Goal: Check status: Check status

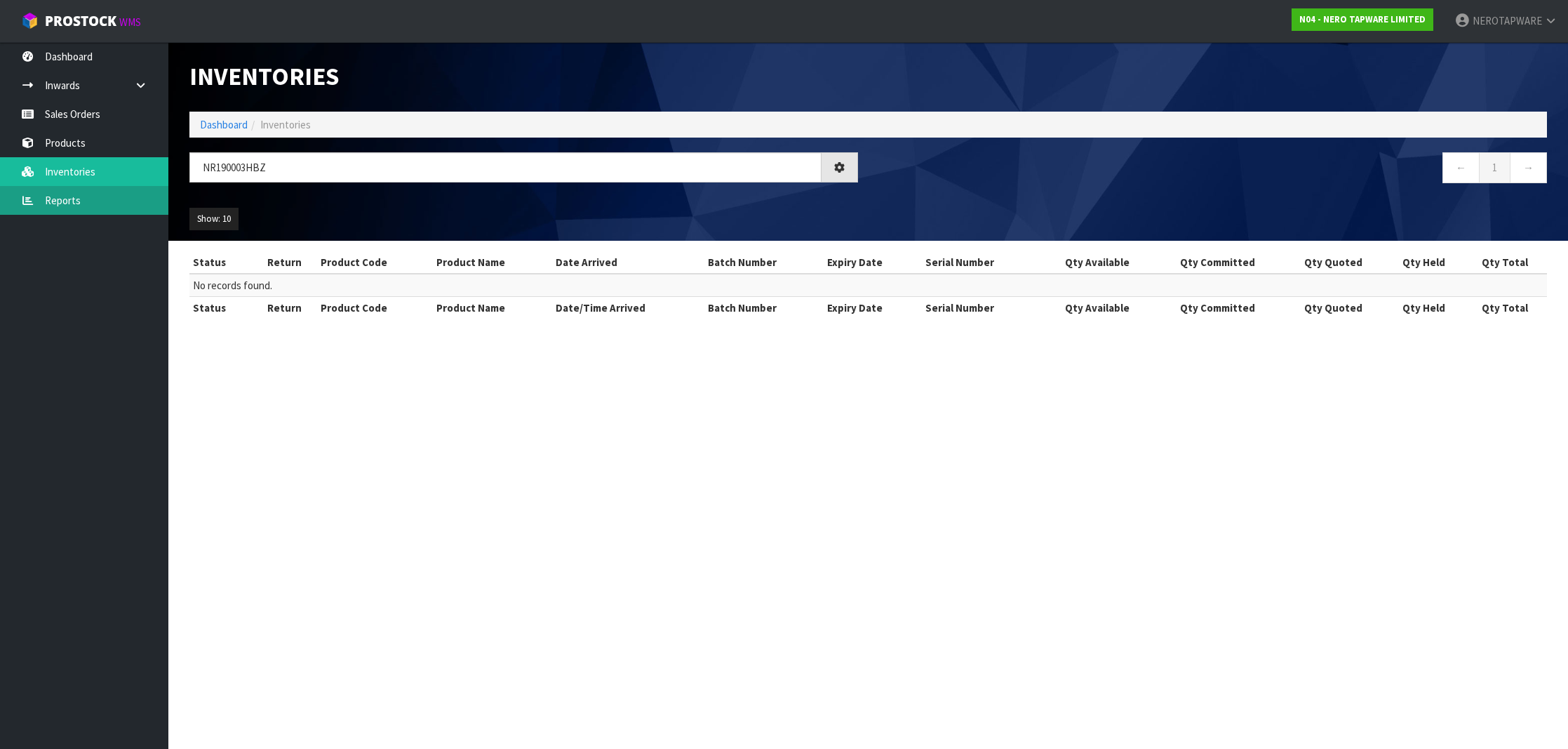
click at [96, 206] on link "Reports" at bounding box center [84, 200] width 168 height 29
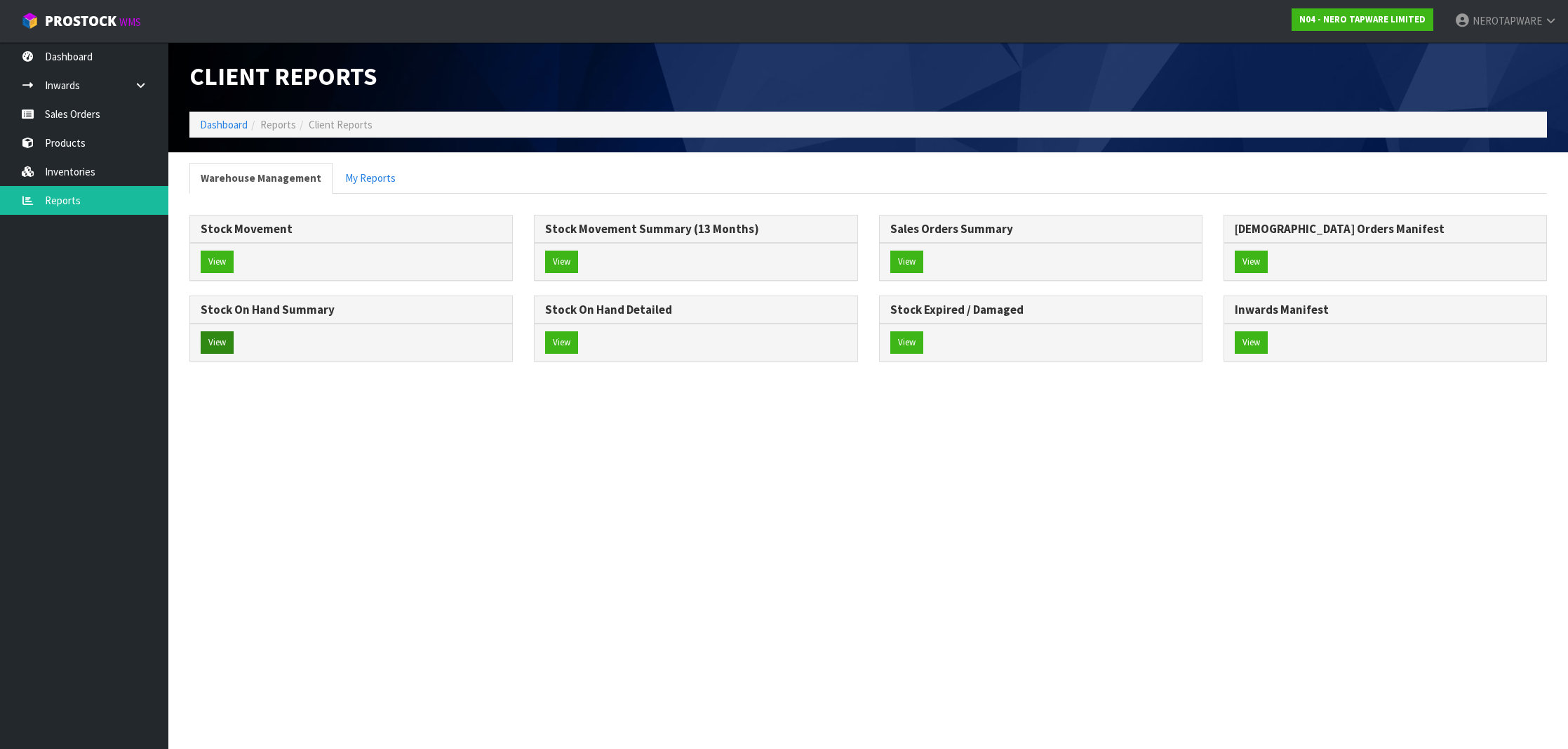
click at [222, 339] on button "View" at bounding box center [217, 342] width 33 height 23
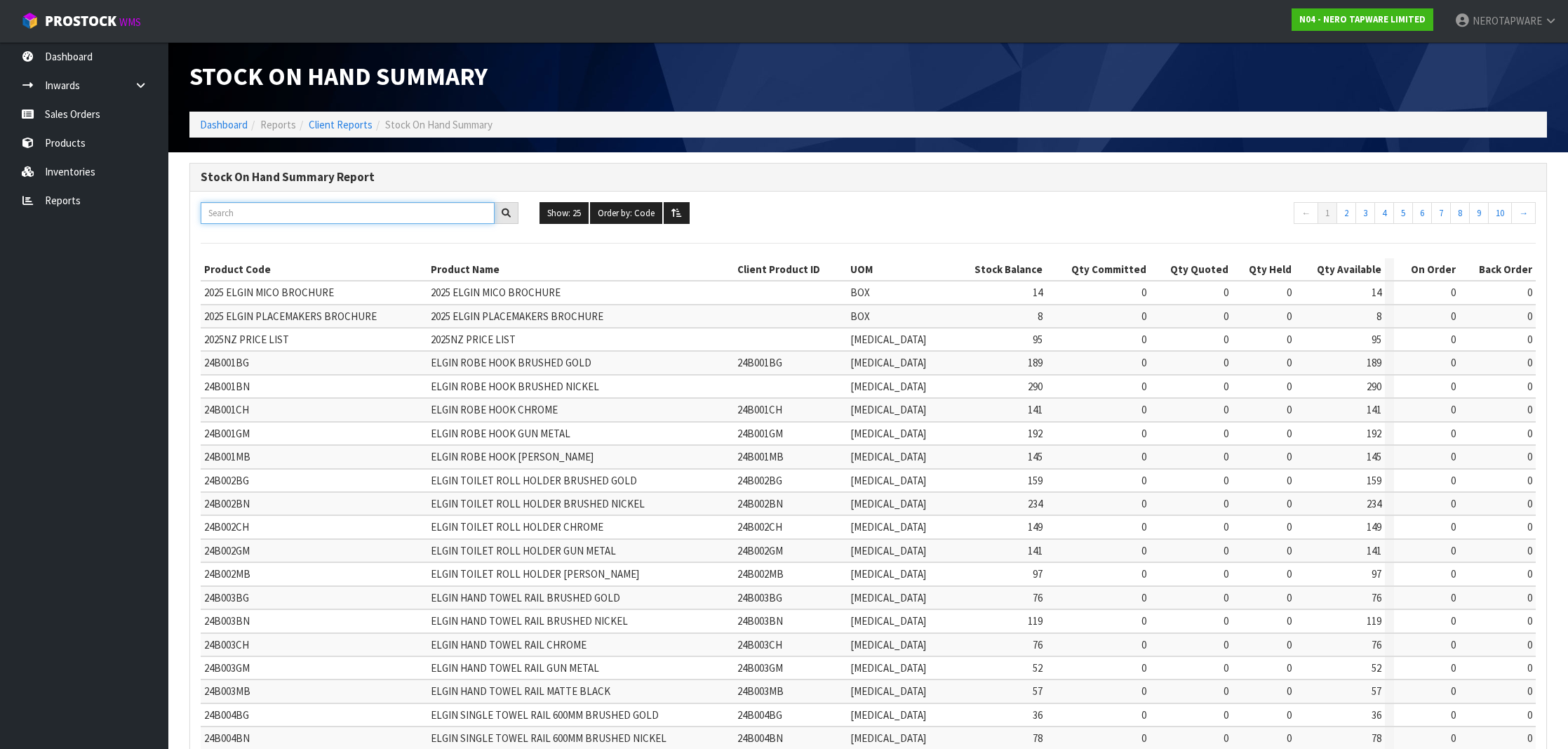
click at [391, 208] on input "text" at bounding box center [347, 213] width 294 height 22
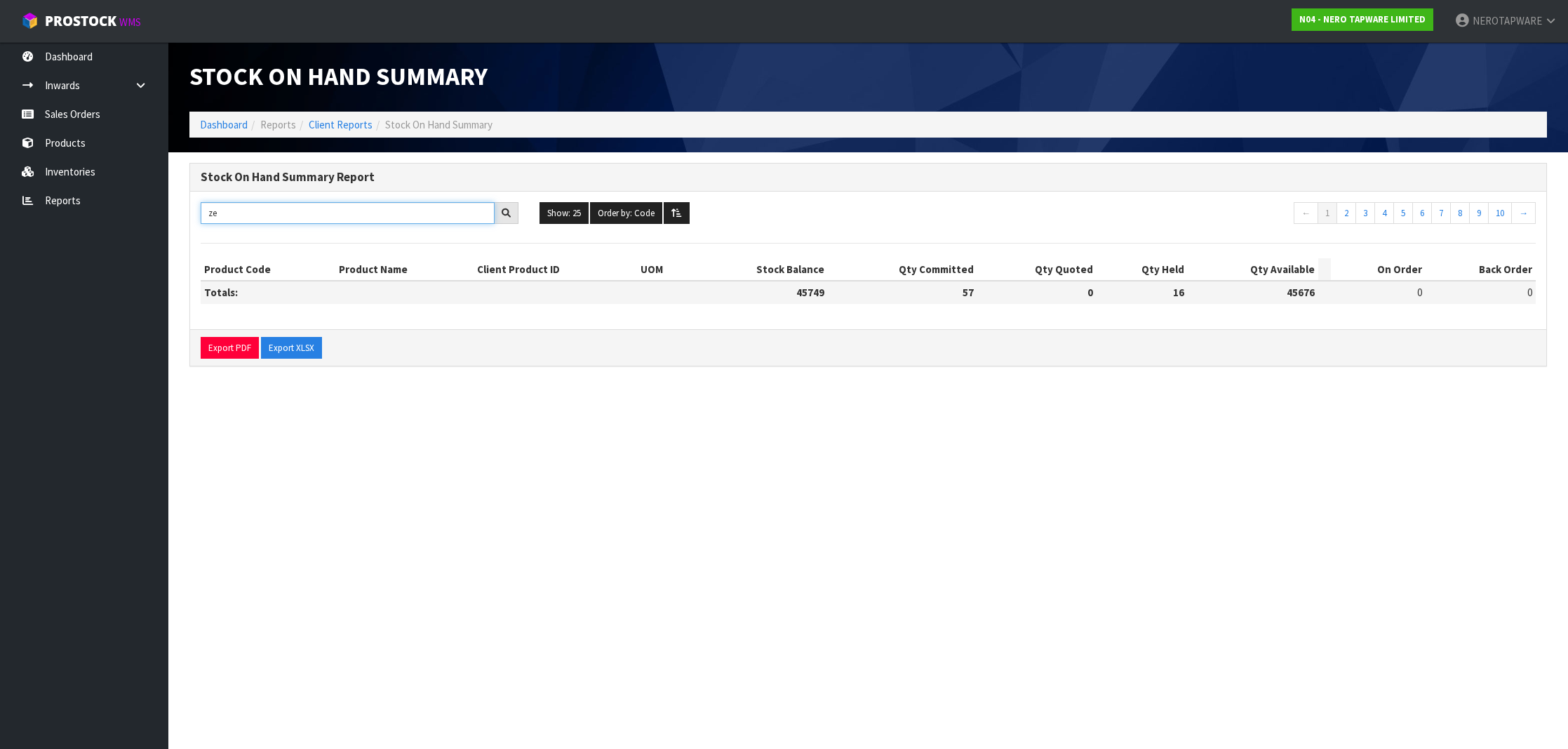
type input "z"
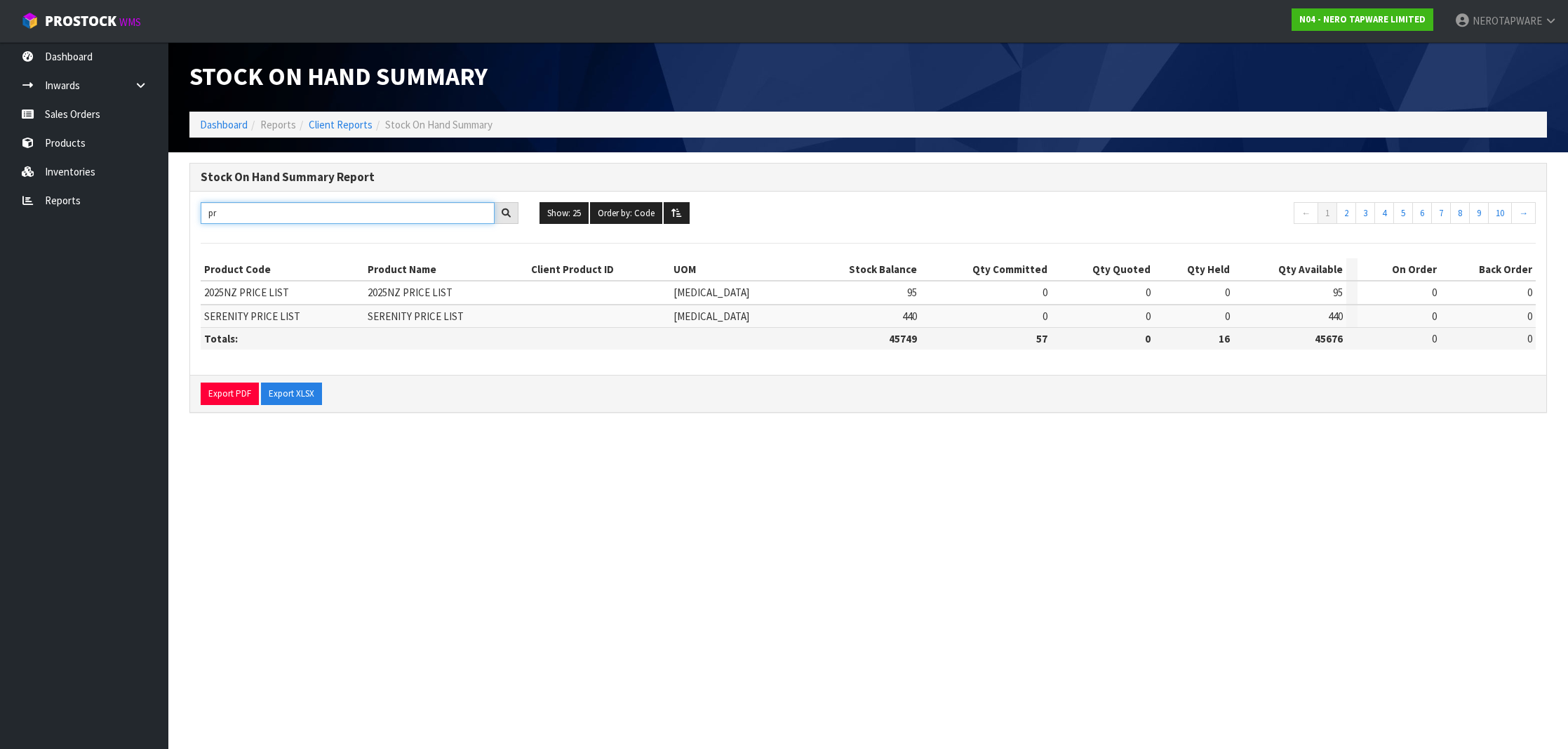
type input "p"
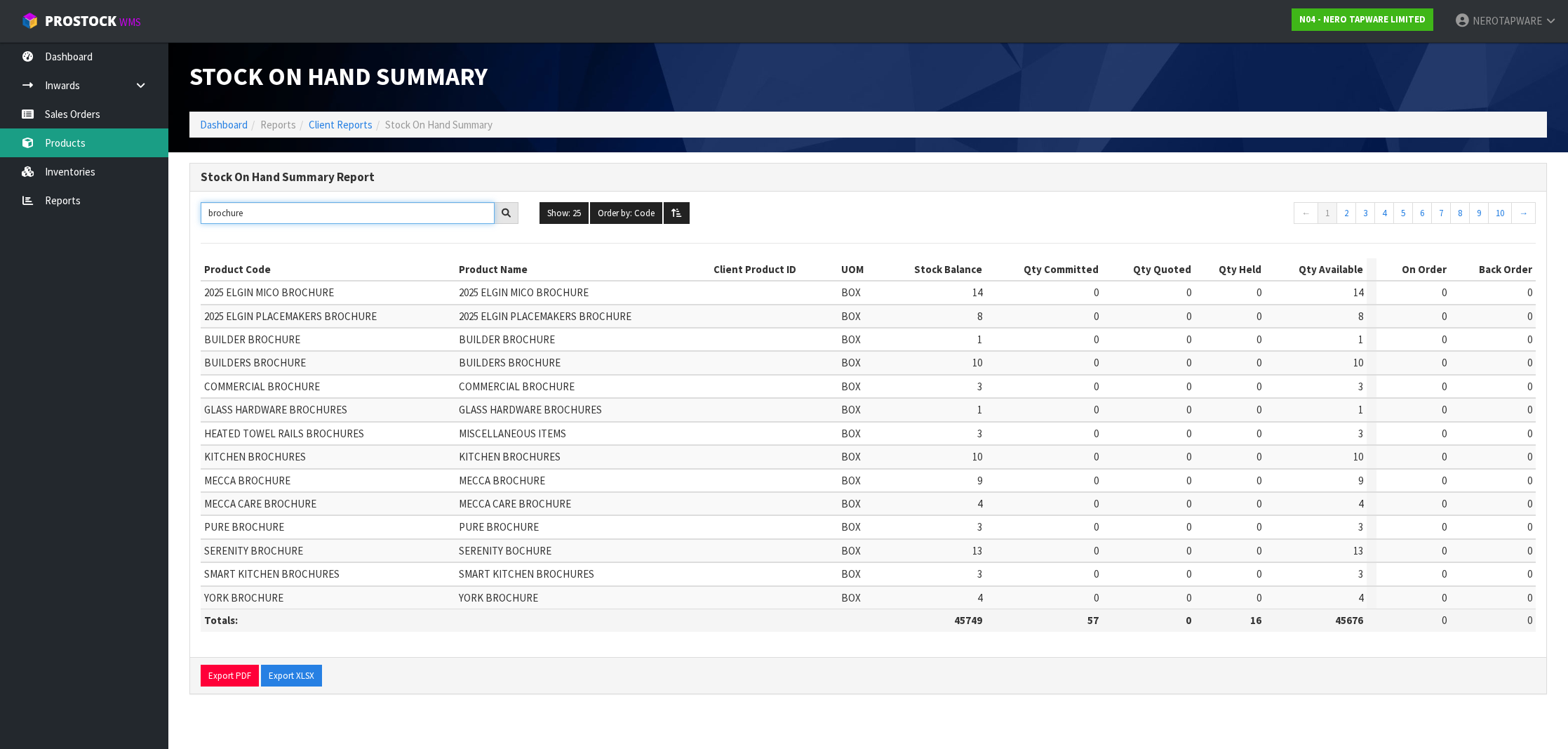
type input "brochure"
click at [85, 147] on link "Products" at bounding box center [84, 142] width 168 height 29
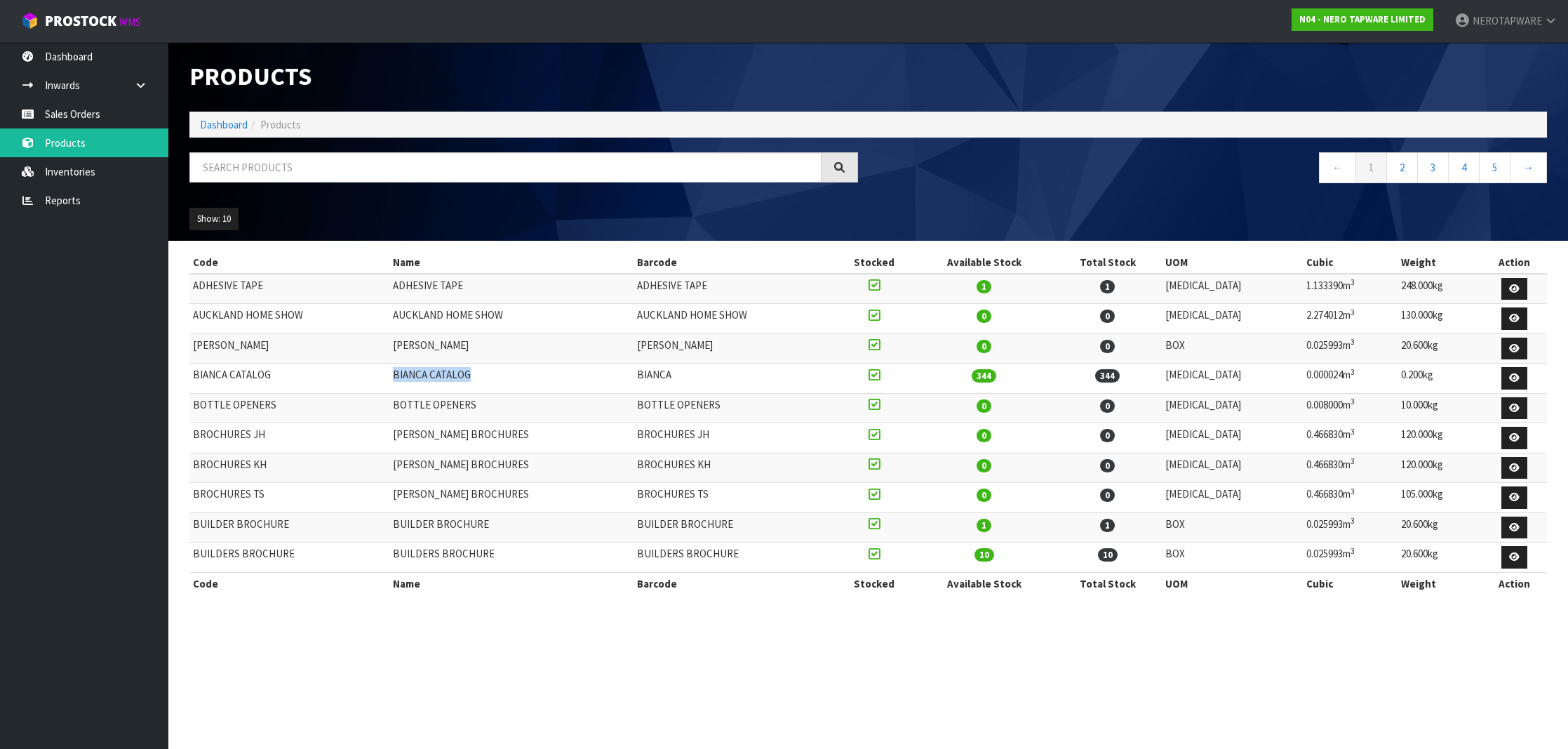
drag, startPoint x: 406, startPoint y: 372, endPoint x: 504, endPoint y: 373, distance: 98.0
click at [504, 373] on td "BIANCA CATALOG" at bounding box center [511, 378] width 244 height 30
copy td "BIANCA CATALOG"
click at [611, 659] on section "Products Import Products Drop file here to import csv template Dashboard Produc…" at bounding box center [784, 374] width 1568 height 749
click at [87, 197] on link "Reports" at bounding box center [84, 200] width 168 height 29
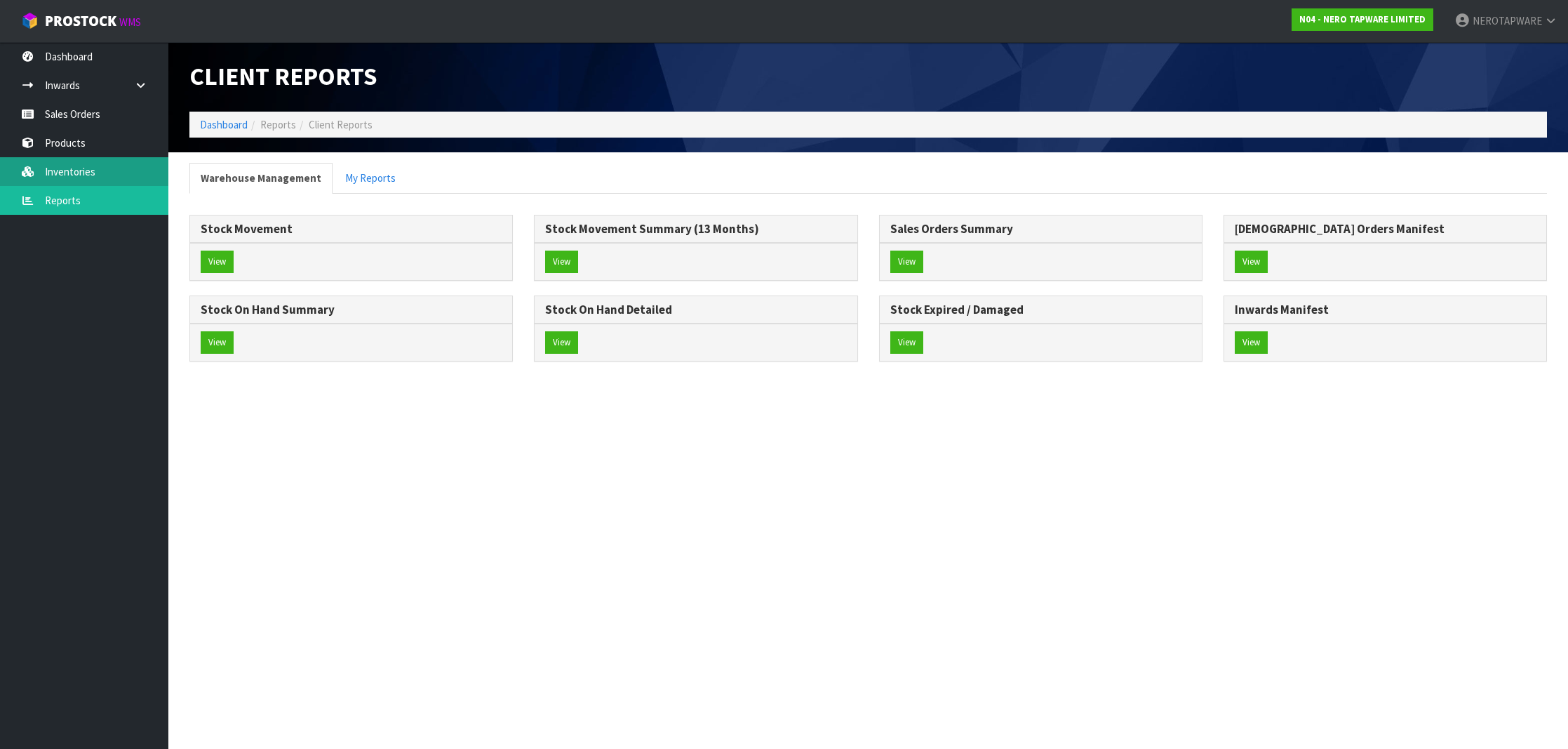
click at [81, 176] on link "Inventories" at bounding box center [84, 171] width 168 height 29
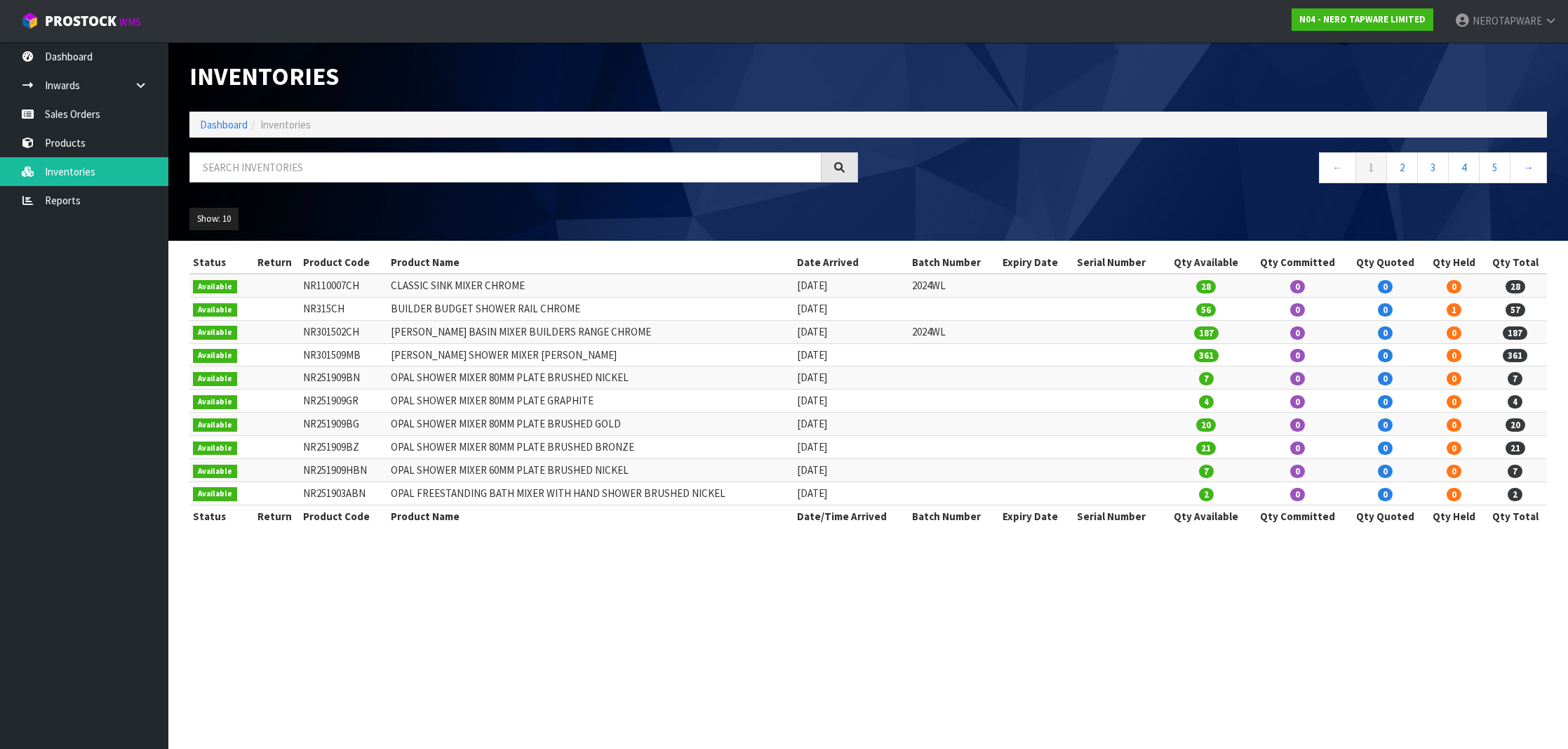
click at [82, 117] on link "Sales Orders" at bounding box center [84, 114] width 168 height 29
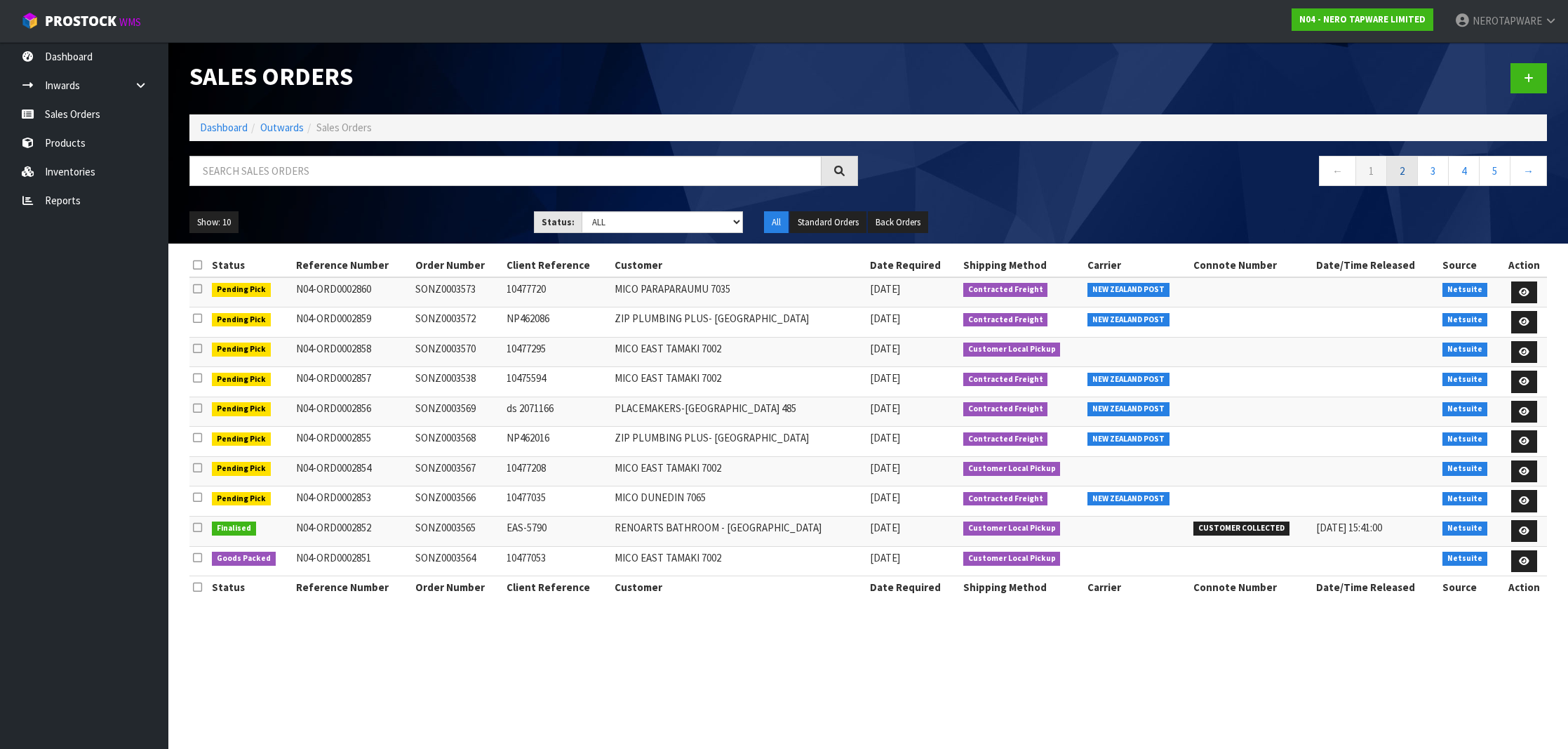
click at [1398, 166] on link "2" at bounding box center [1401, 170] width 32 height 30
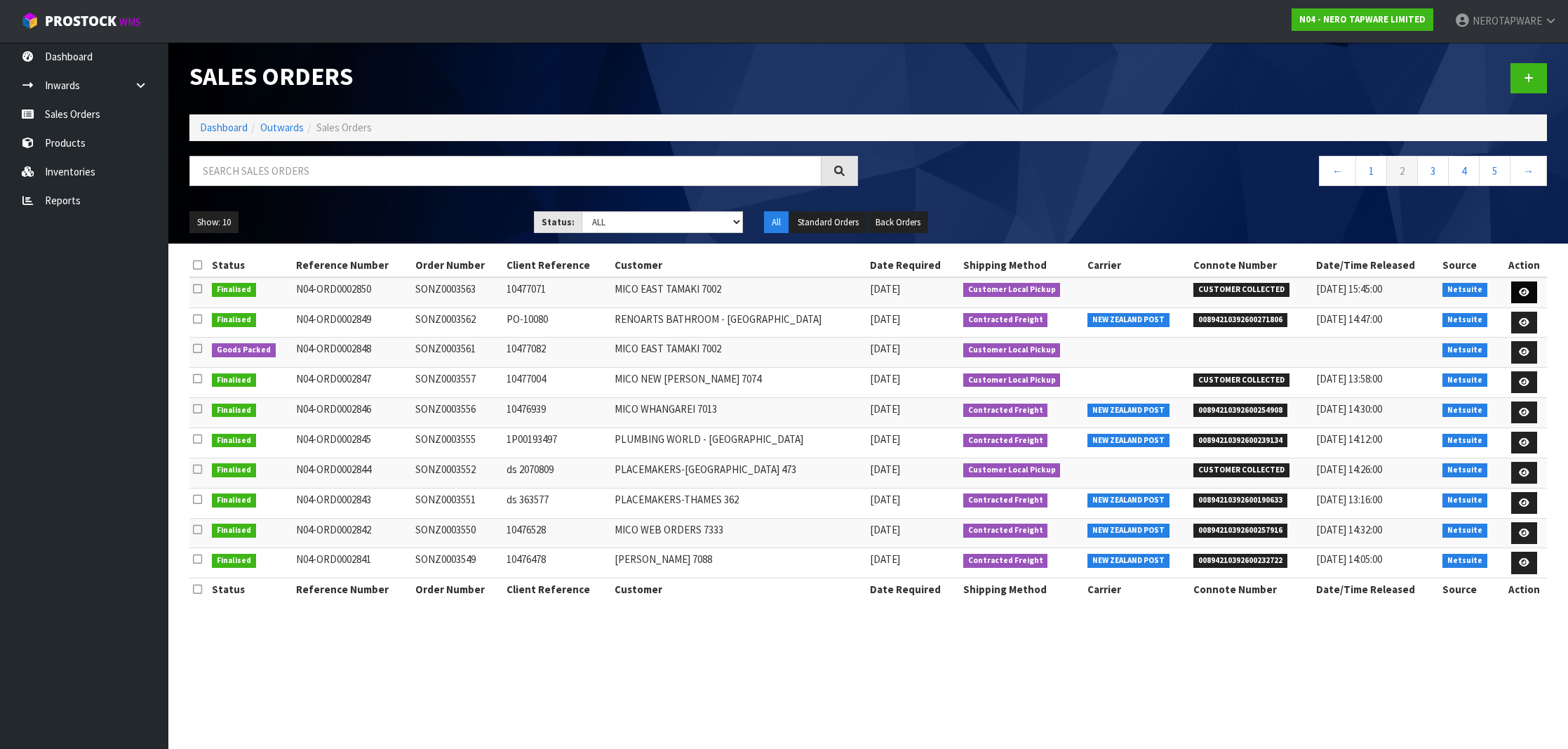
click at [1520, 288] on icon at bounding box center [1524, 292] width 10 height 9
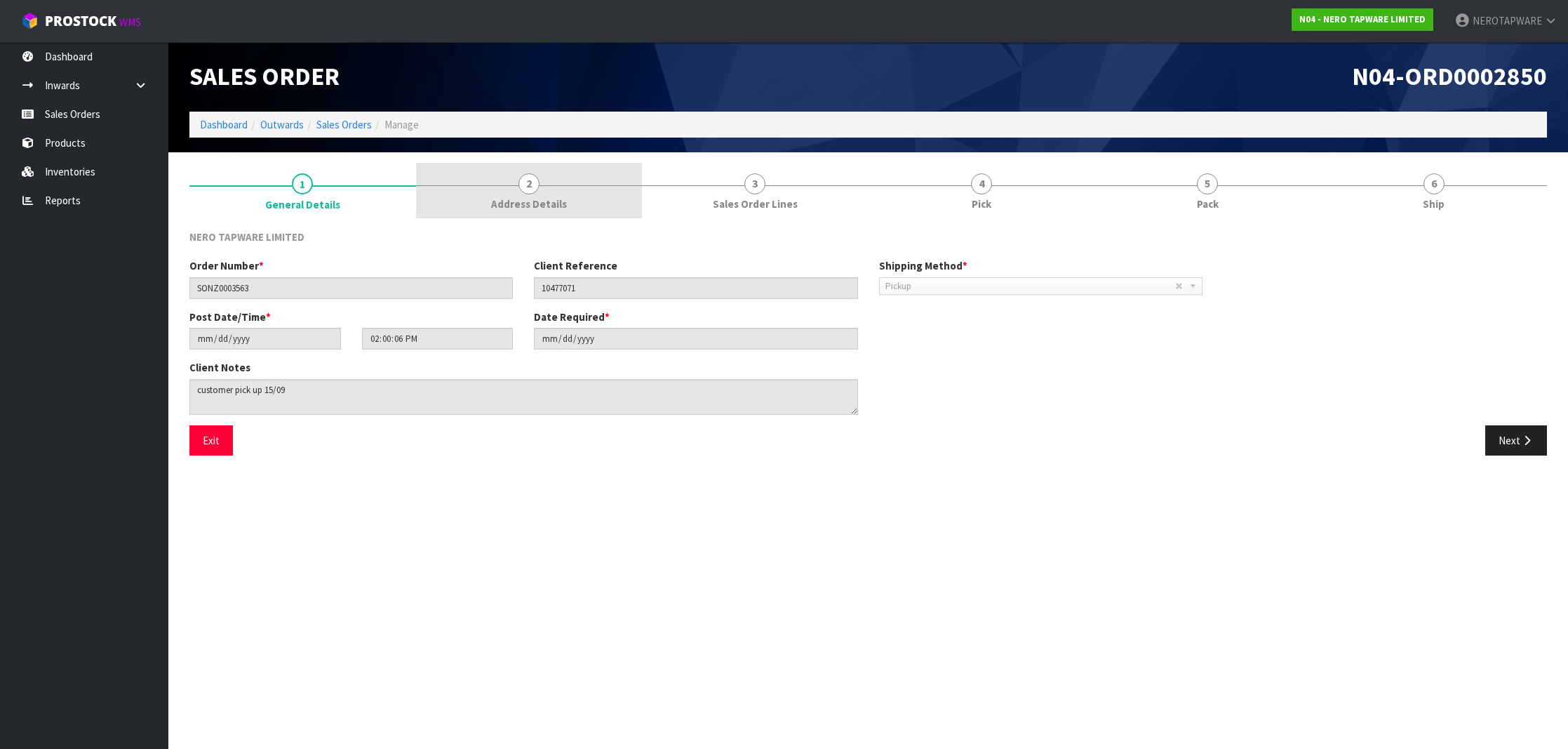
click at [553, 192] on link "2 Address Details" at bounding box center [529, 190] width 227 height 55
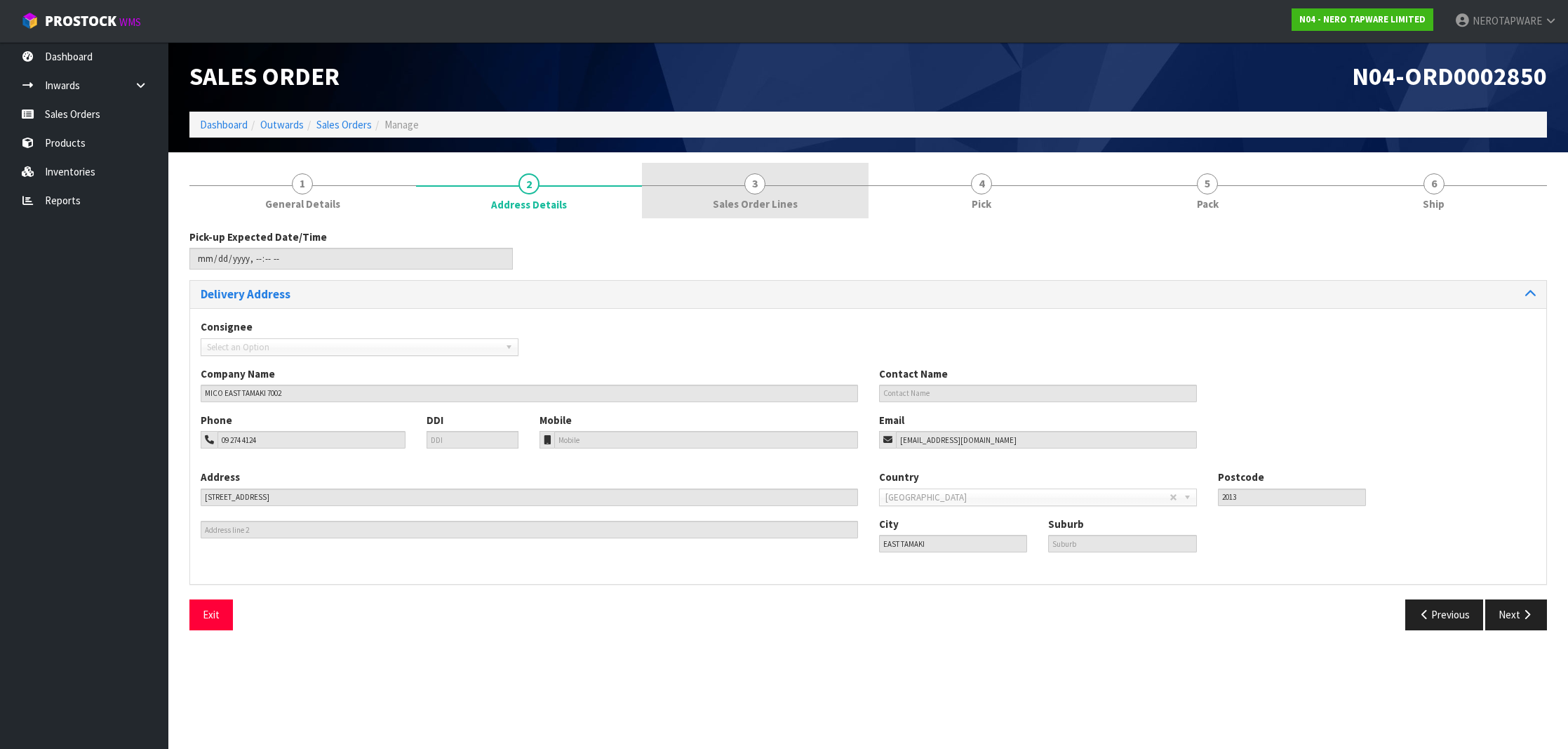
click at [732, 191] on link "3 Sales Order Lines" at bounding box center [755, 190] width 227 height 55
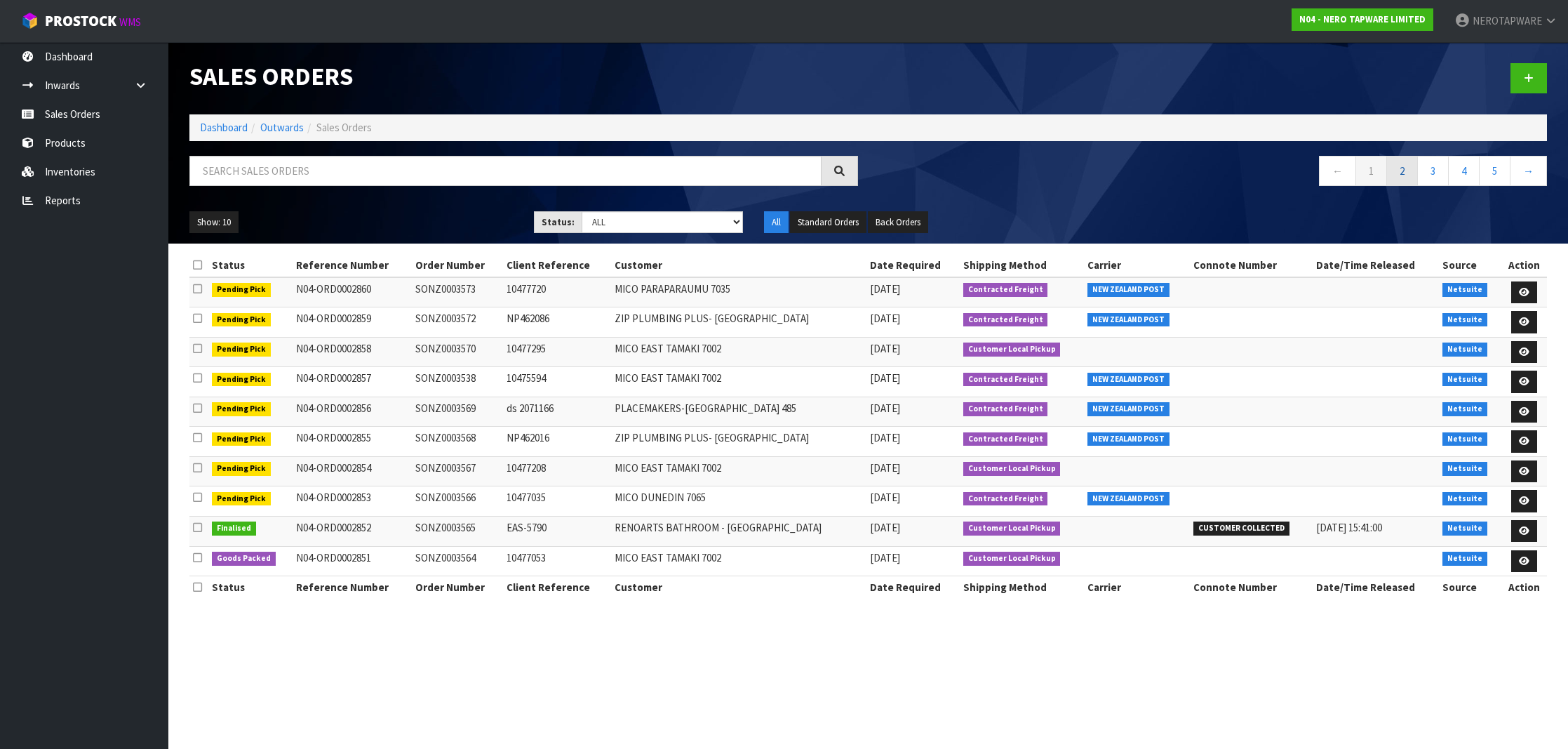
click at [1396, 176] on link "2" at bounding box center [1401, 170] width 32 height 30
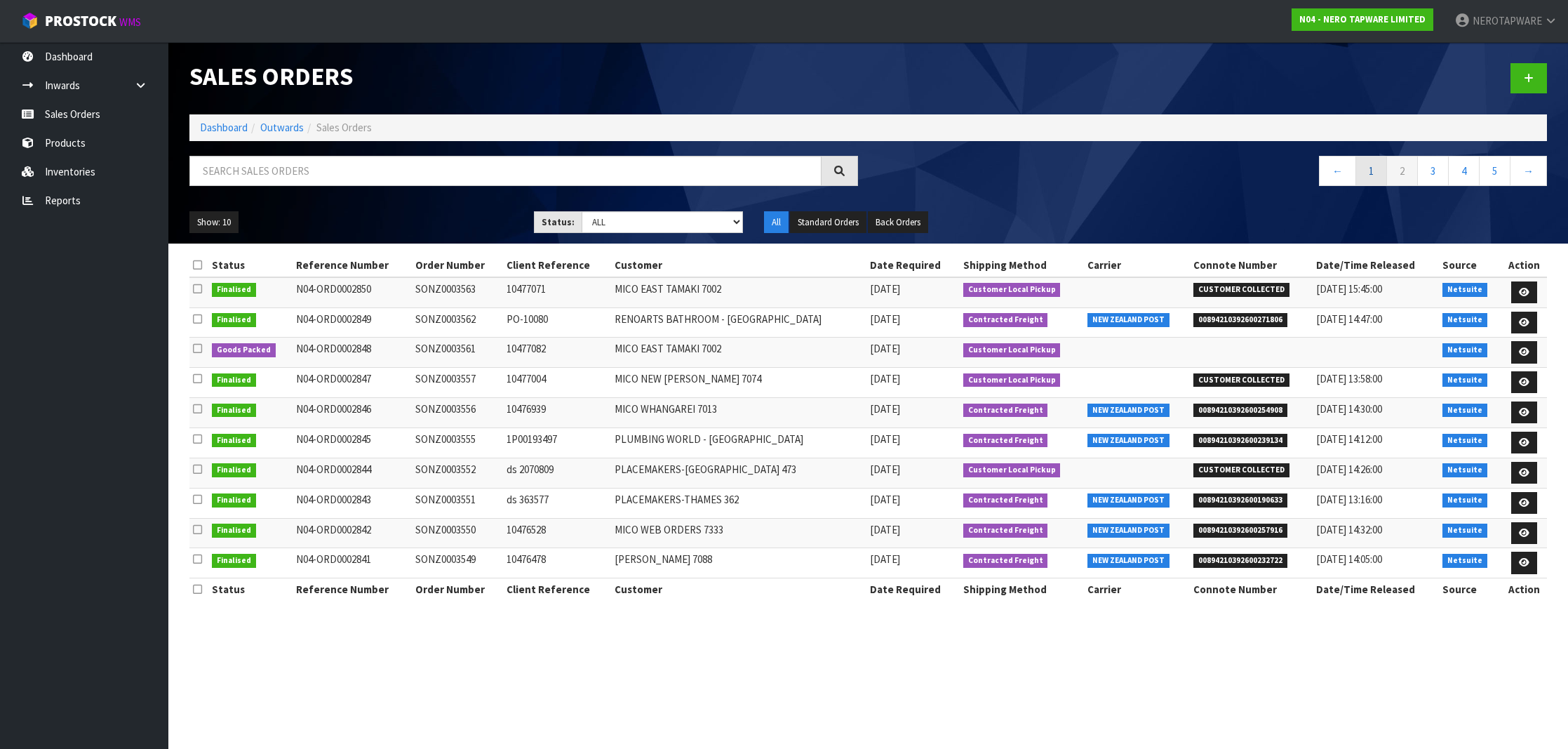
click at [1369, 181] on link "1" at bounding box center [1371, 170] width 32 height 30
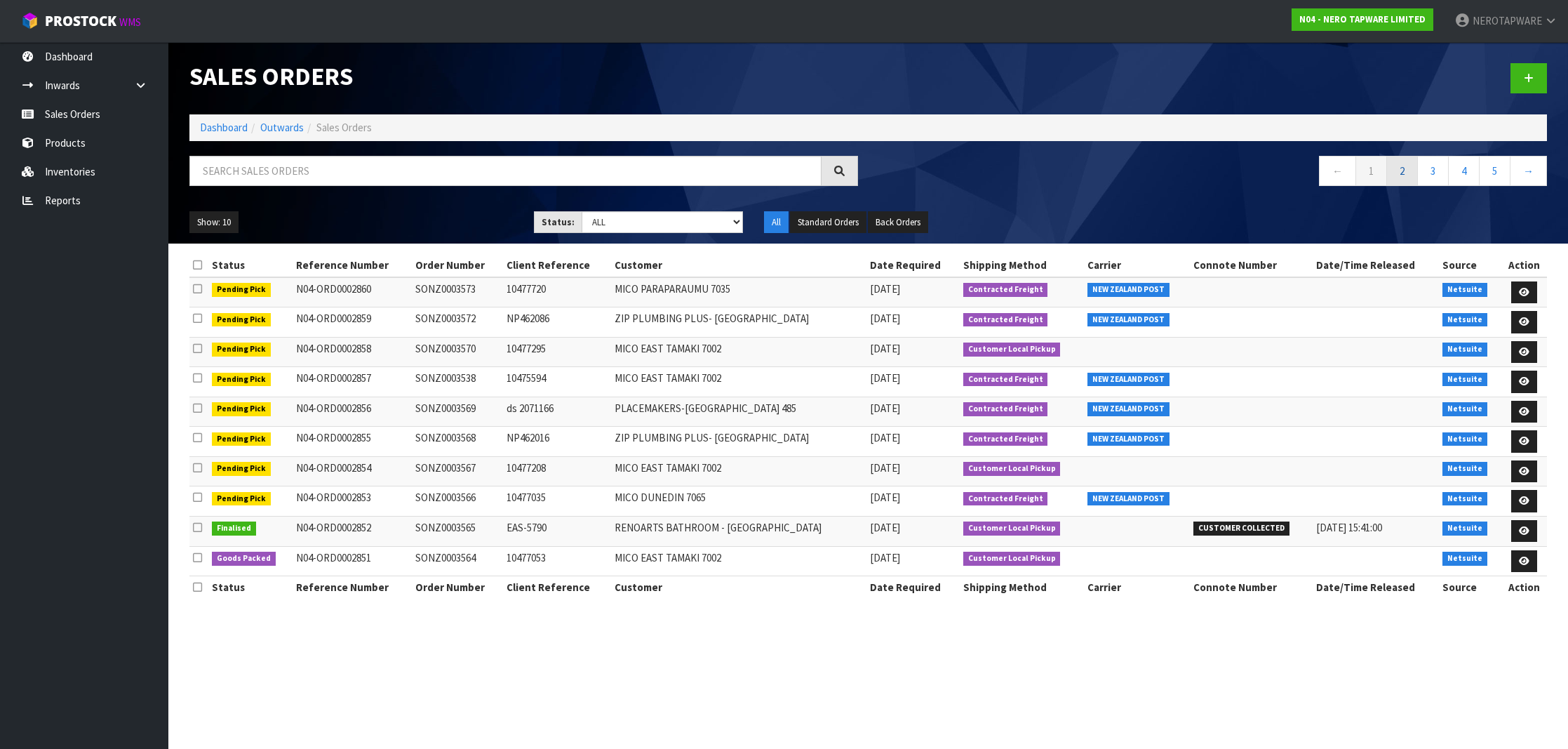
click at [1393, 169] on link "2" at bounding box center [1401, 170] width 32 height 30
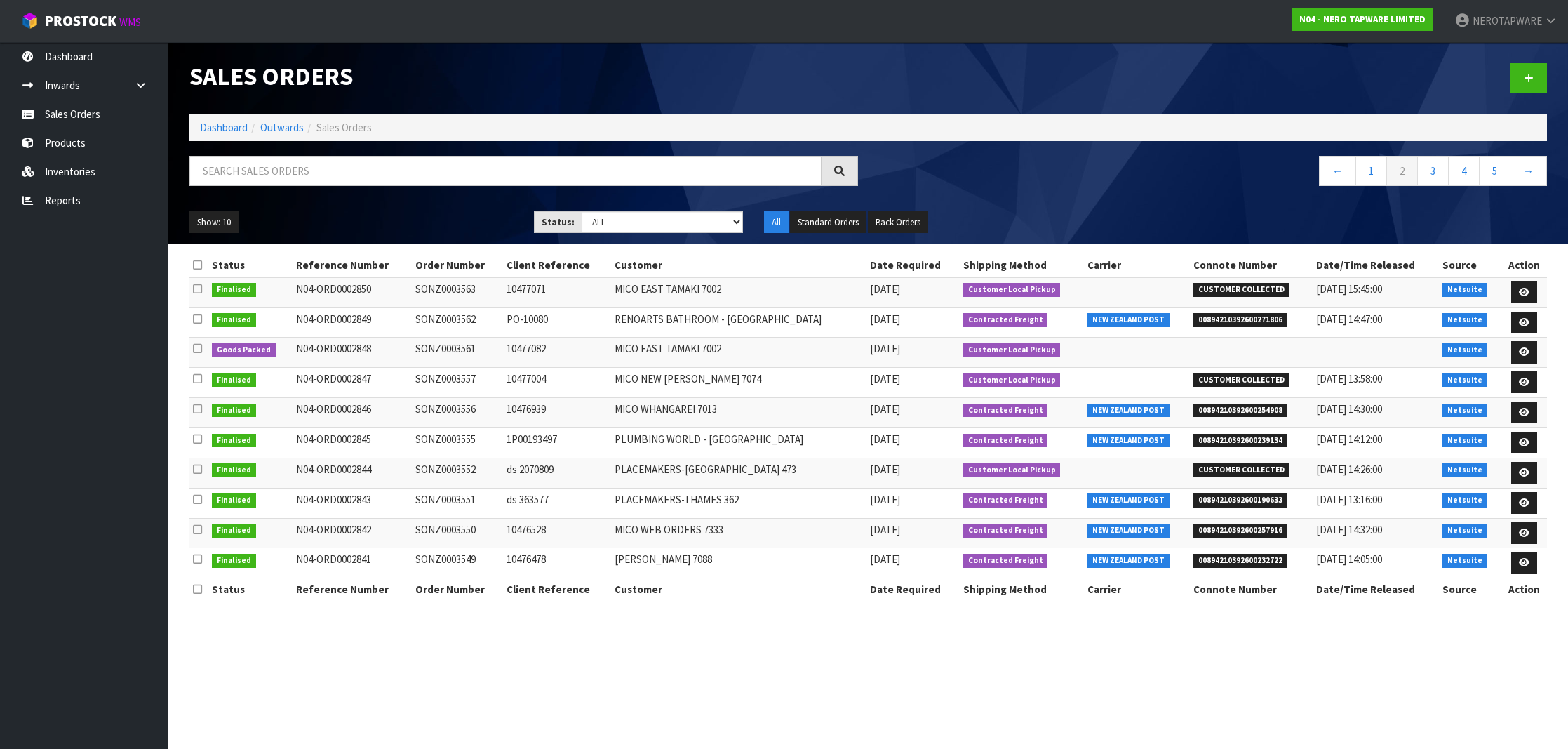
click at [466, 288] on td "SONZ0003563" at bounding box center [457, 292] width 91 height 30
copy td "SONZ0003563"
click at [1429, 165] on link "3" at bounding box center [1432, 170] width 32 height 30
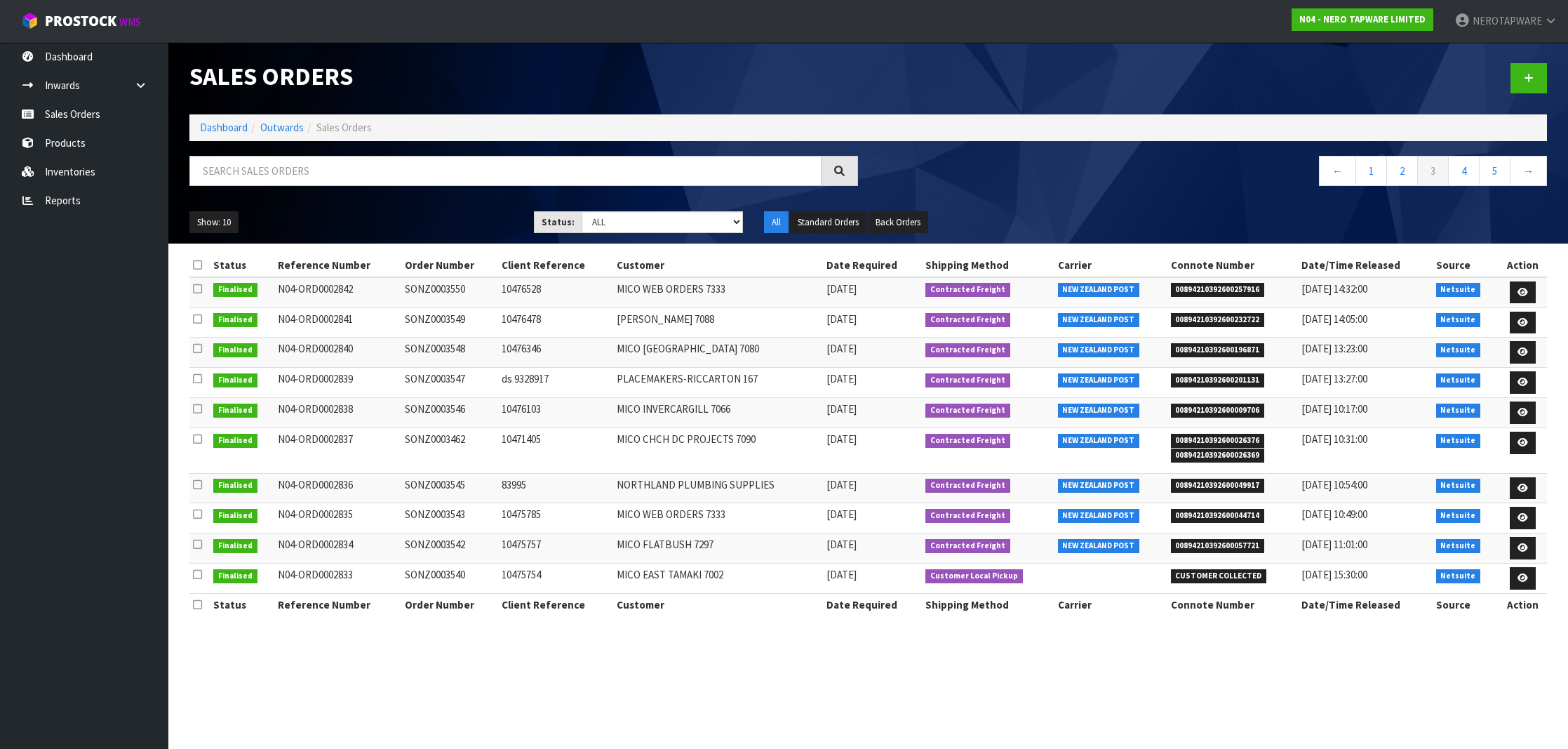
click at [462, 573] on td "SONZ0003540" at bounding box center [450, 578] width 98 height 30
copy td "SONZ0003540"
click at [1458, 165] on link "4" at bounding box center [1463, 170] width 32 height 30
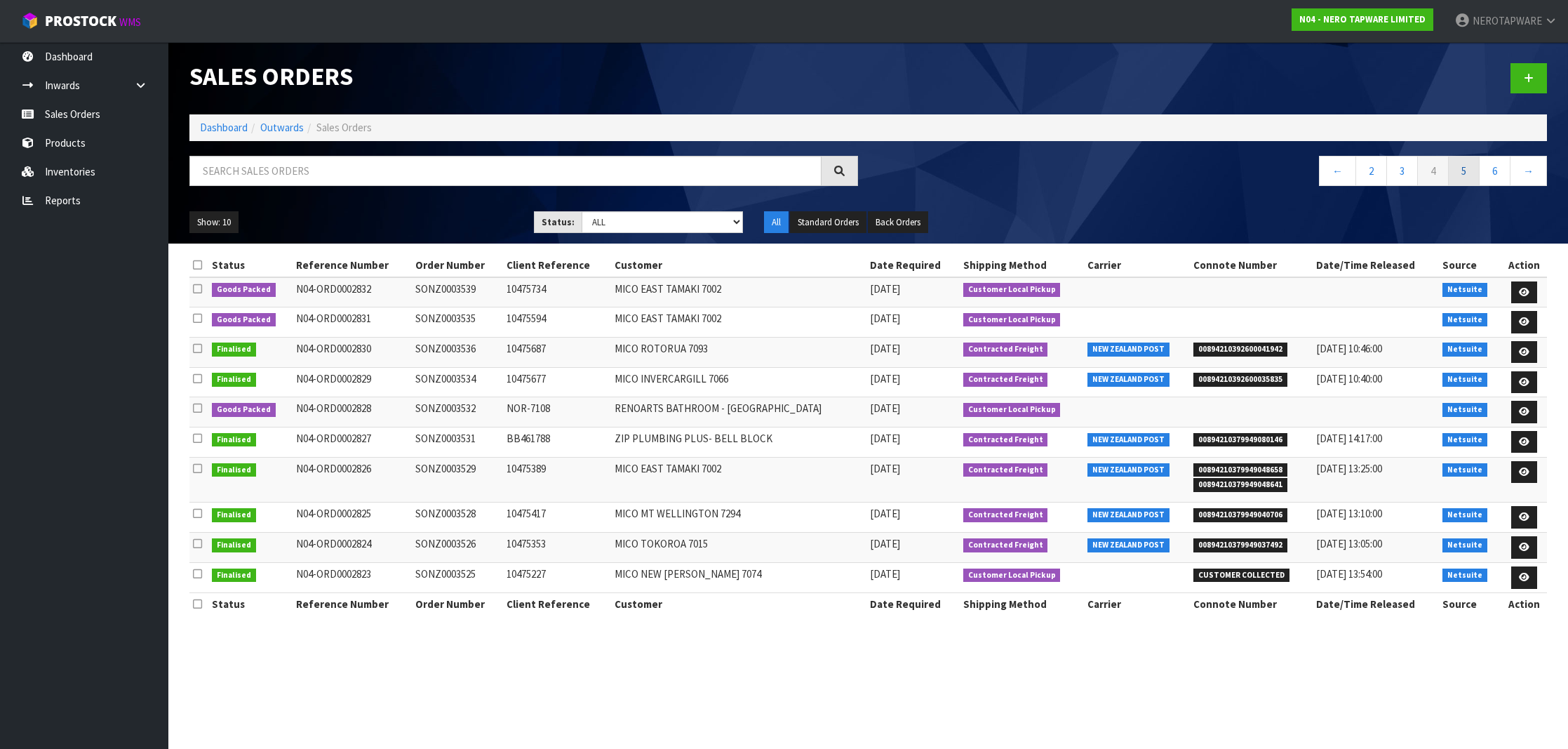
click at [1476, 174] on link "5" at bounding box center [1463, 170] width 32 height 30
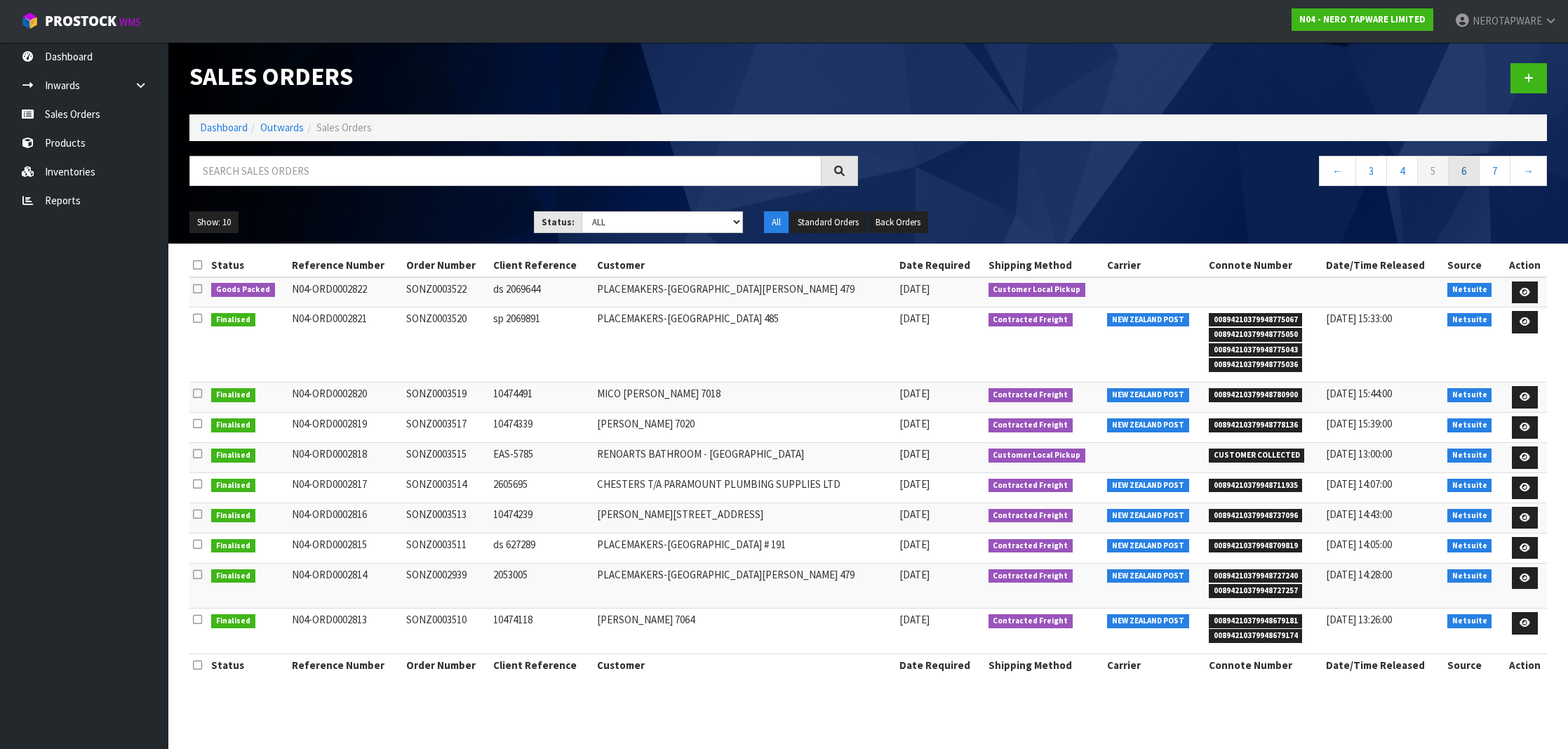
click at [1464, 176] on link "6" at bounding box center [1463, 170] width 32 height 30
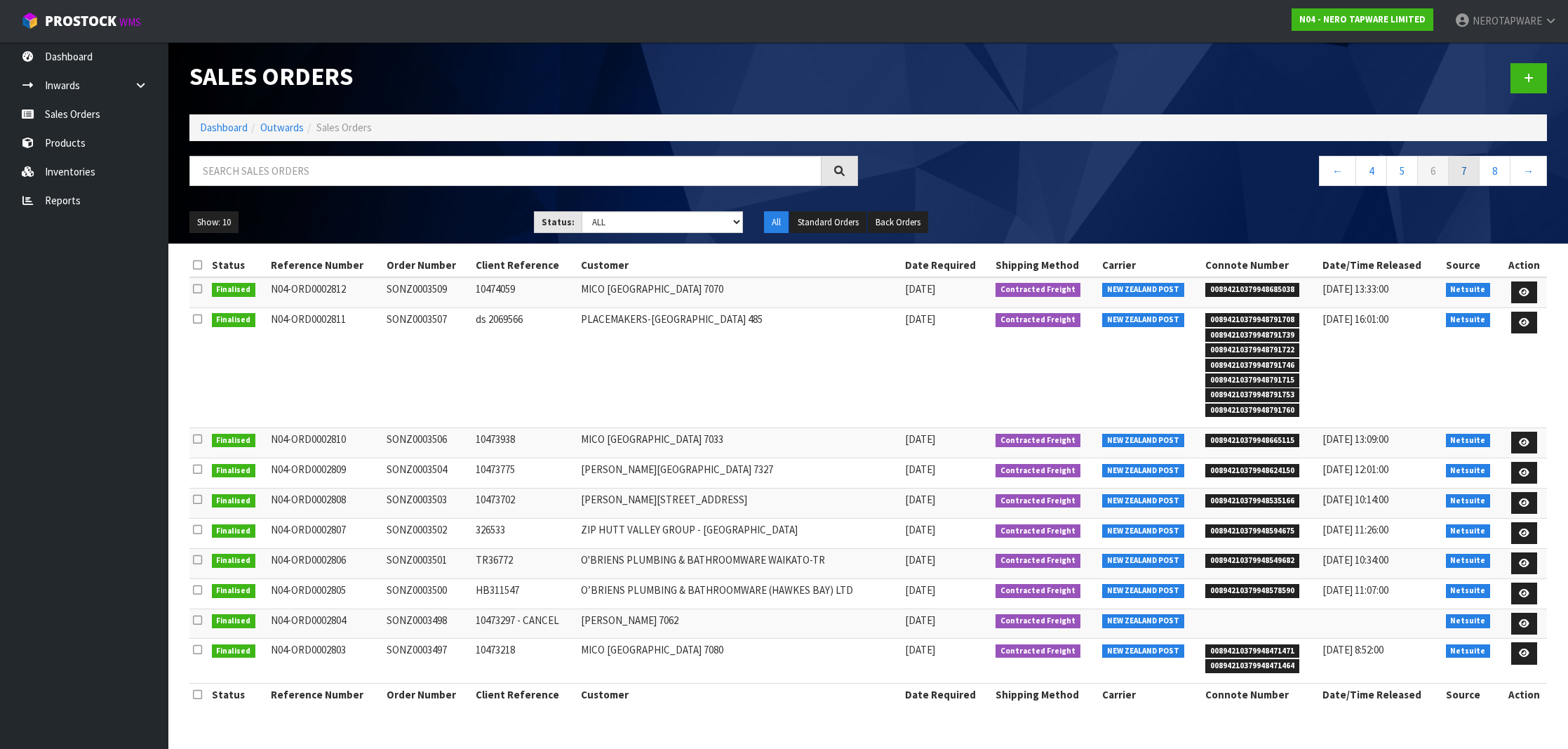
click at [1456, 173] on link "7" at bounding box center [1463, 170] width 32 height 30
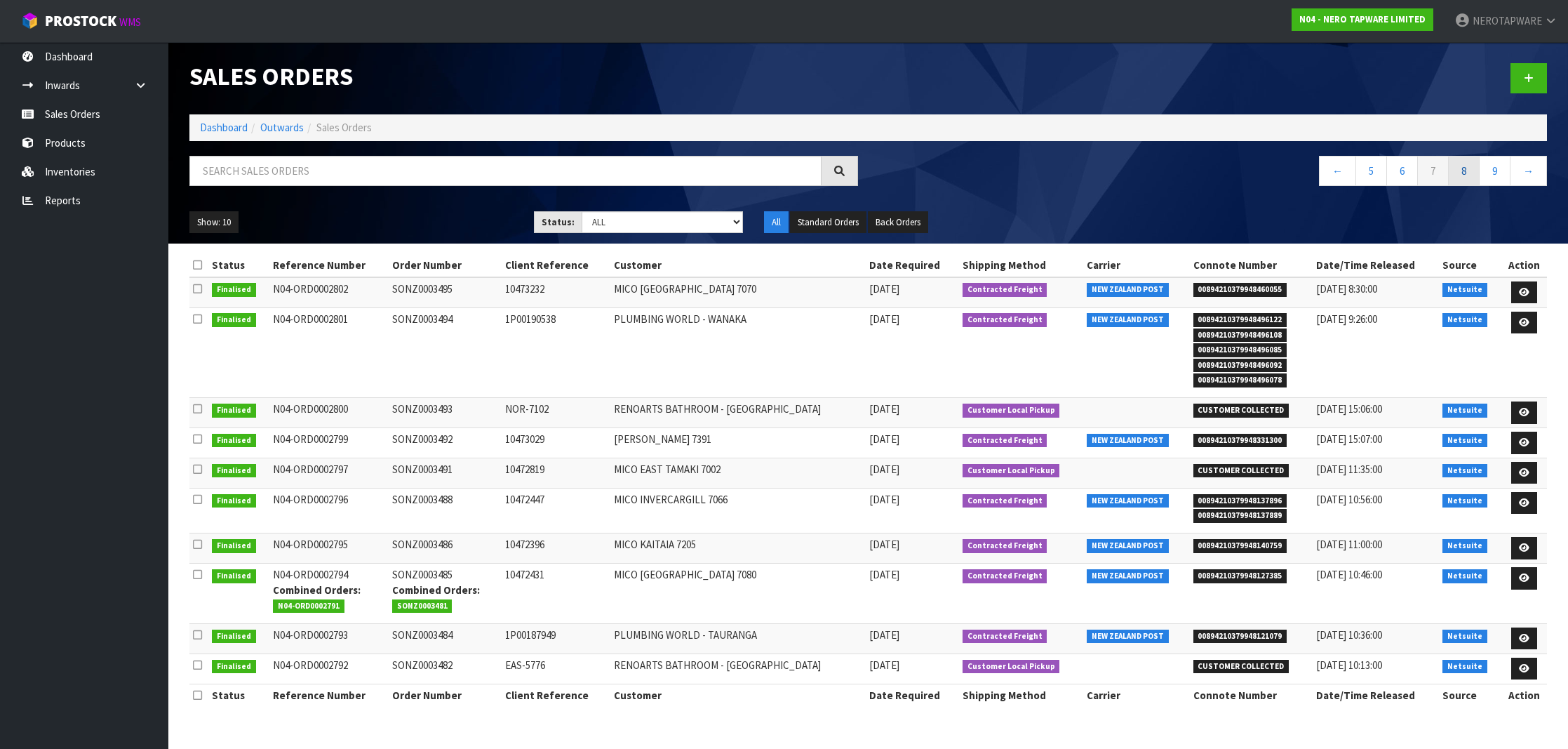
click at [1456, 167] on link "8" at bounding box center [1463, 170] width 32 height 30
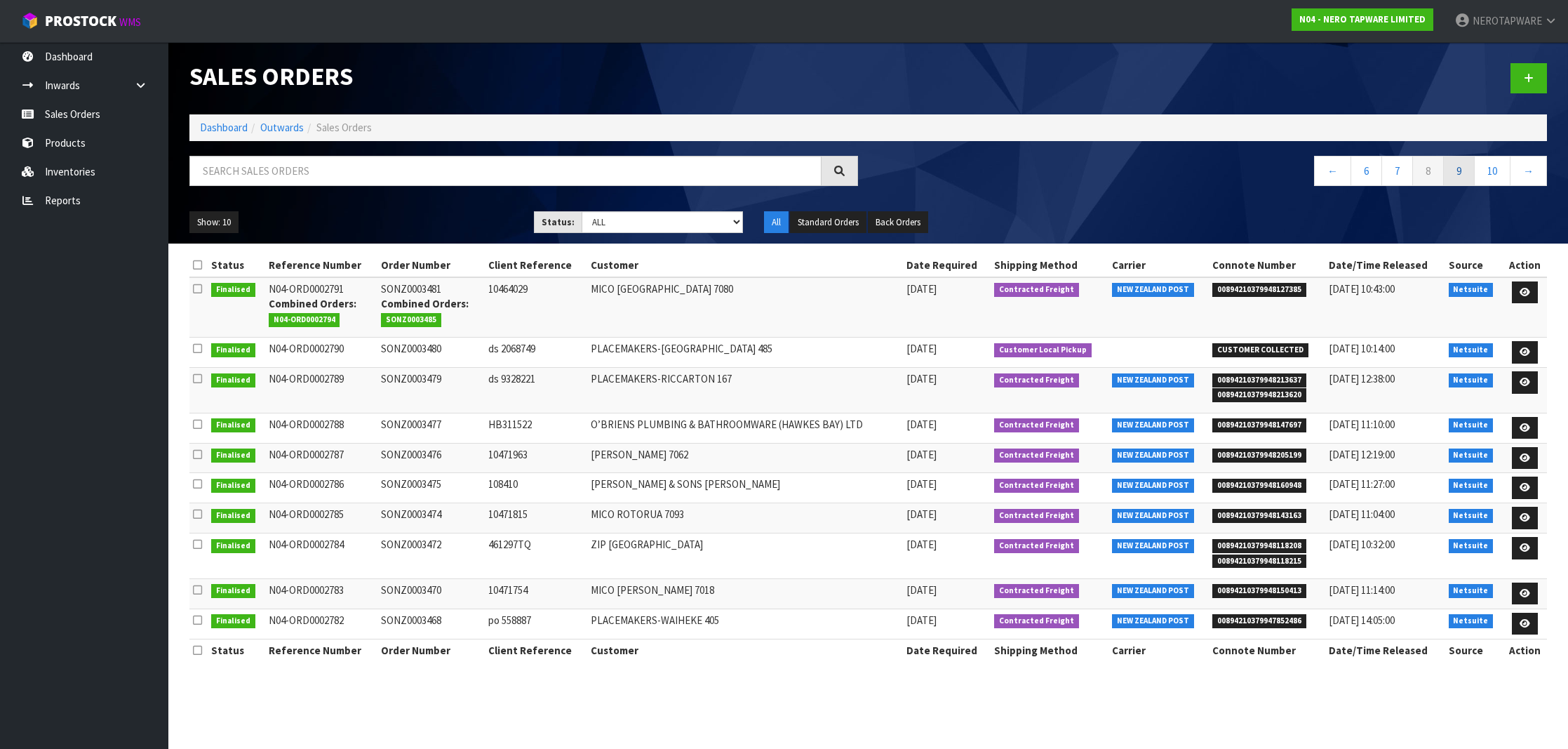
click at [1456, 176] on link "9" at bounding box center [1459, 170] width 32 height 30
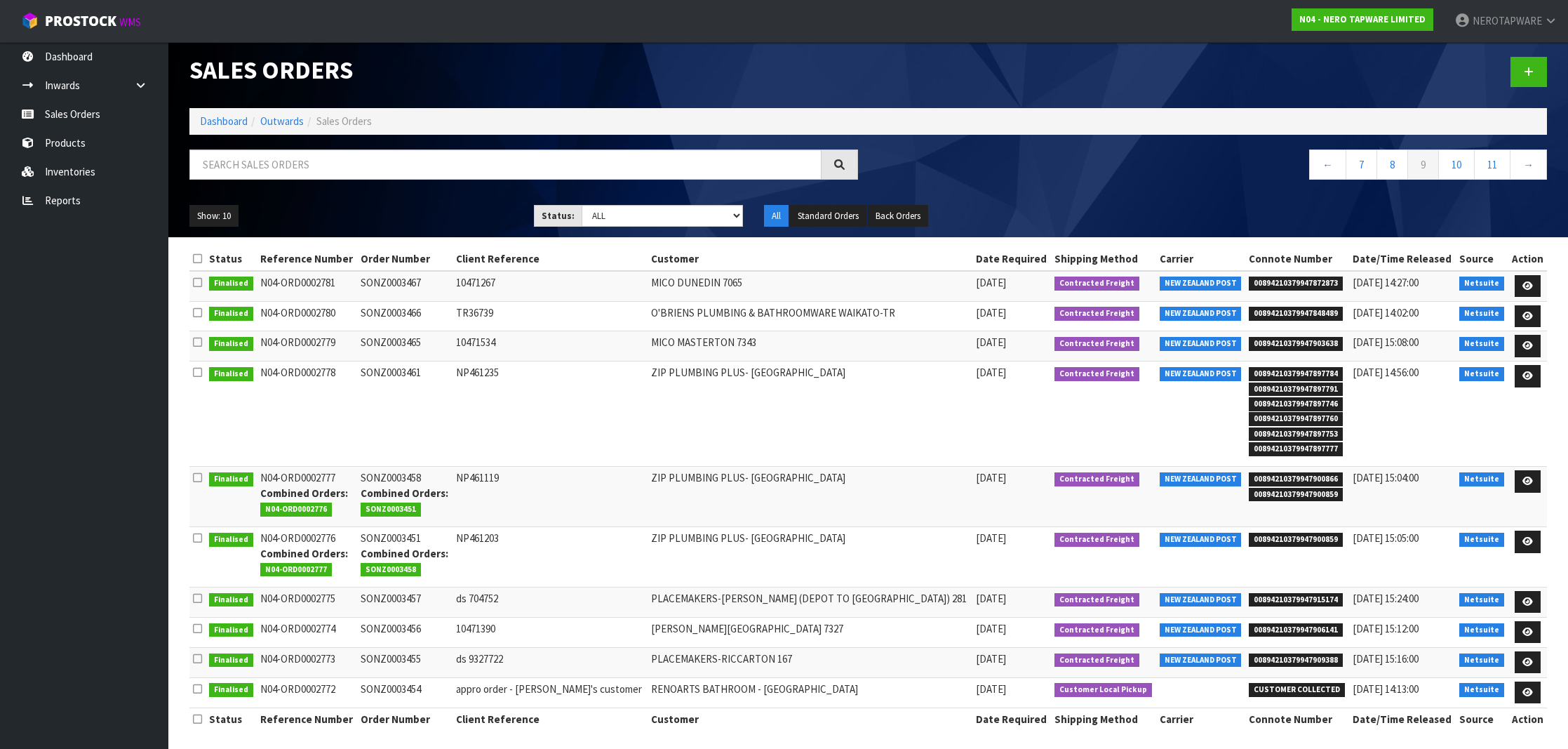
scroll to position [5, 0]
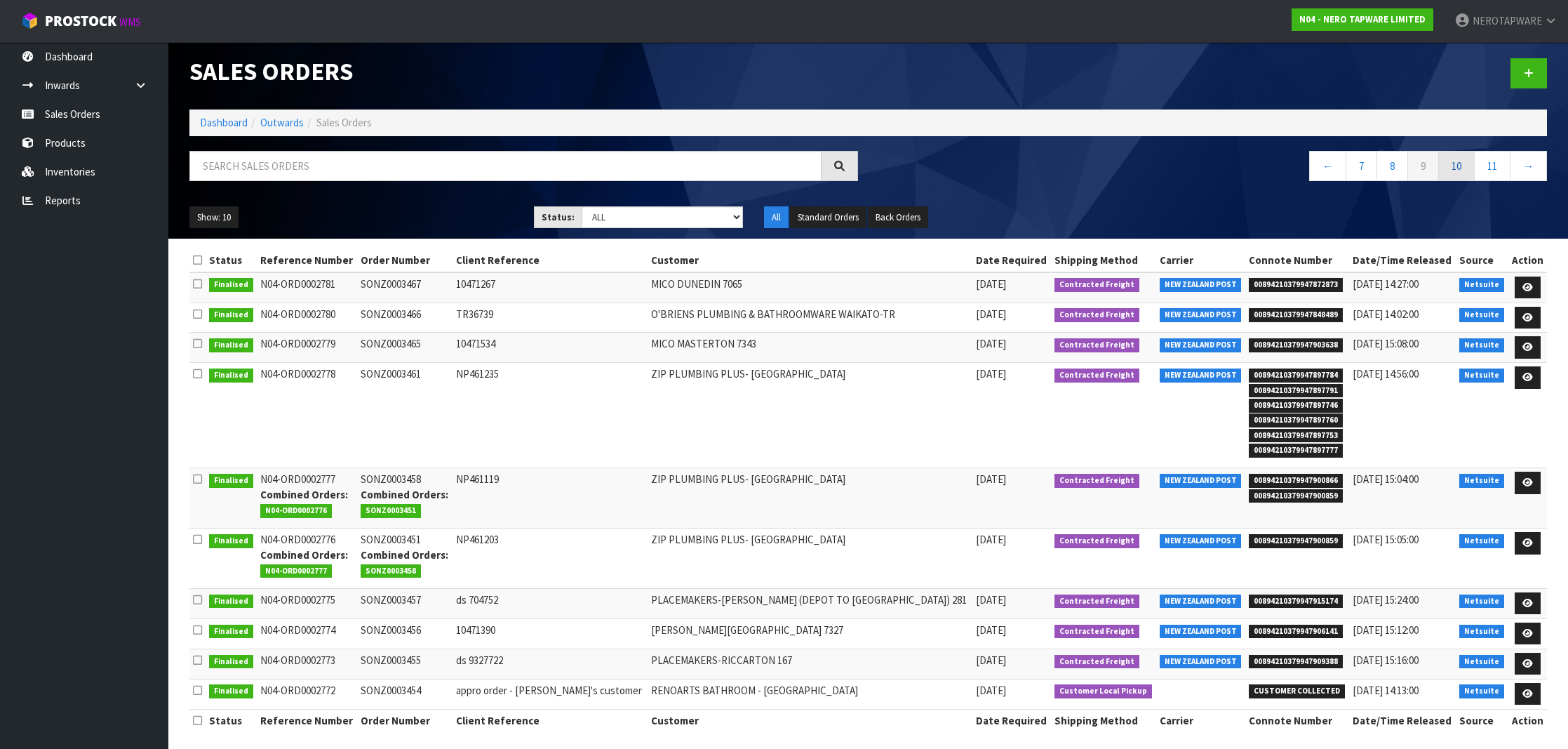
click at [1448, 176] on link "10" at bounding box center [1456, 165] width 37 height 30
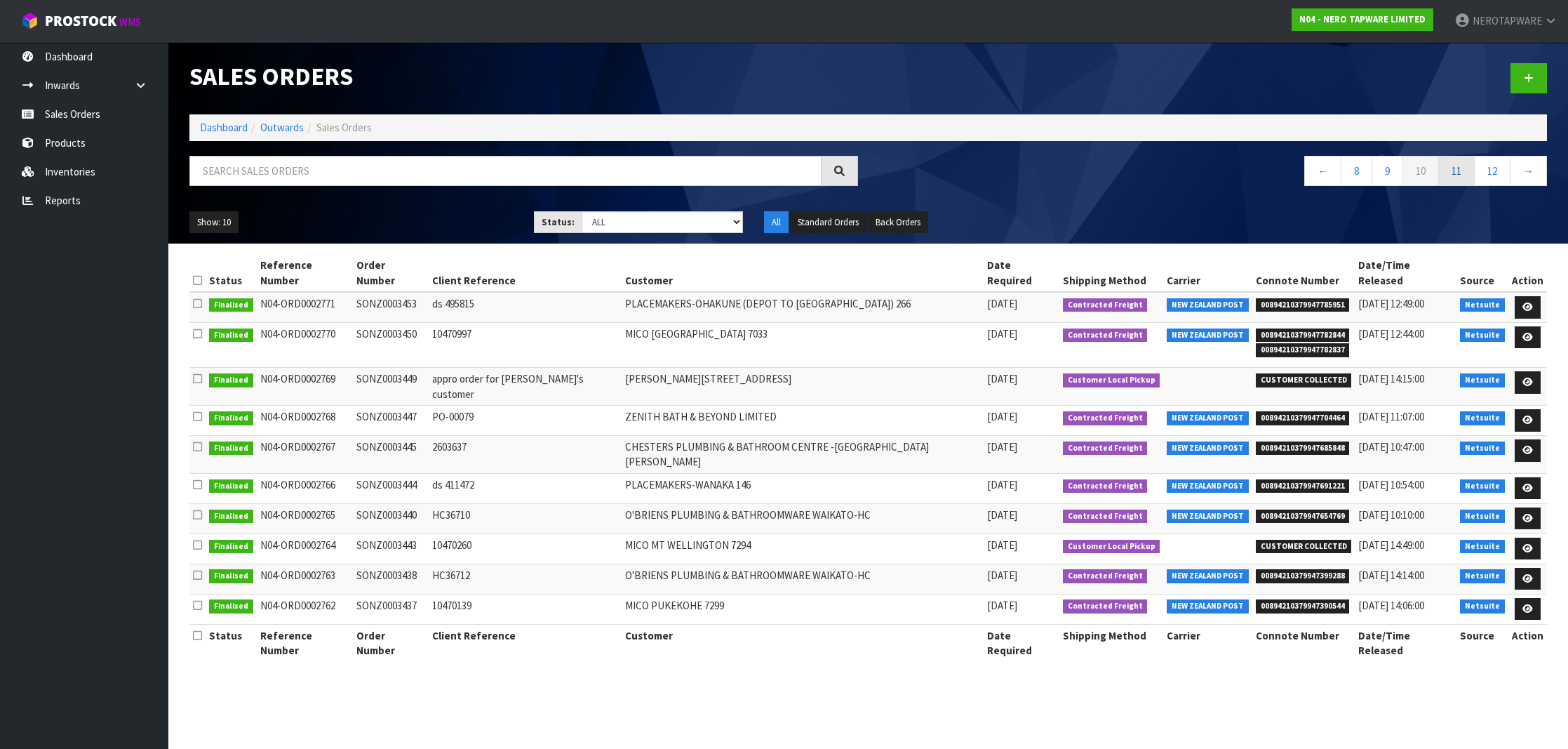
click at [1454, 162] on link "11" at bounding box center [1456, 170] width 37 height 30
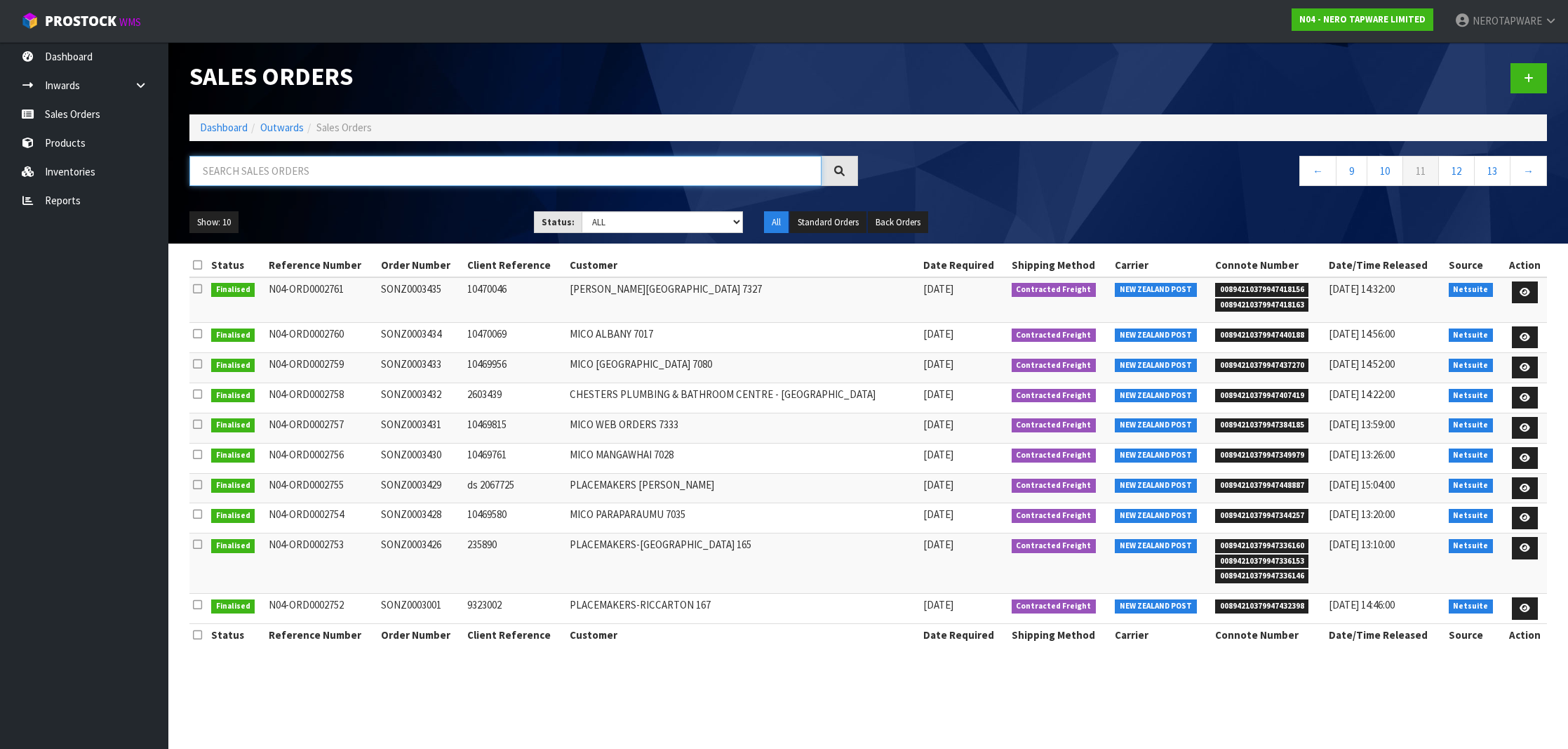
click at [384, 172] on input "text" at bounding box center [505, 170] width 632 height 30
paste input "SONZ0003537"
type input "SONZ0003537"
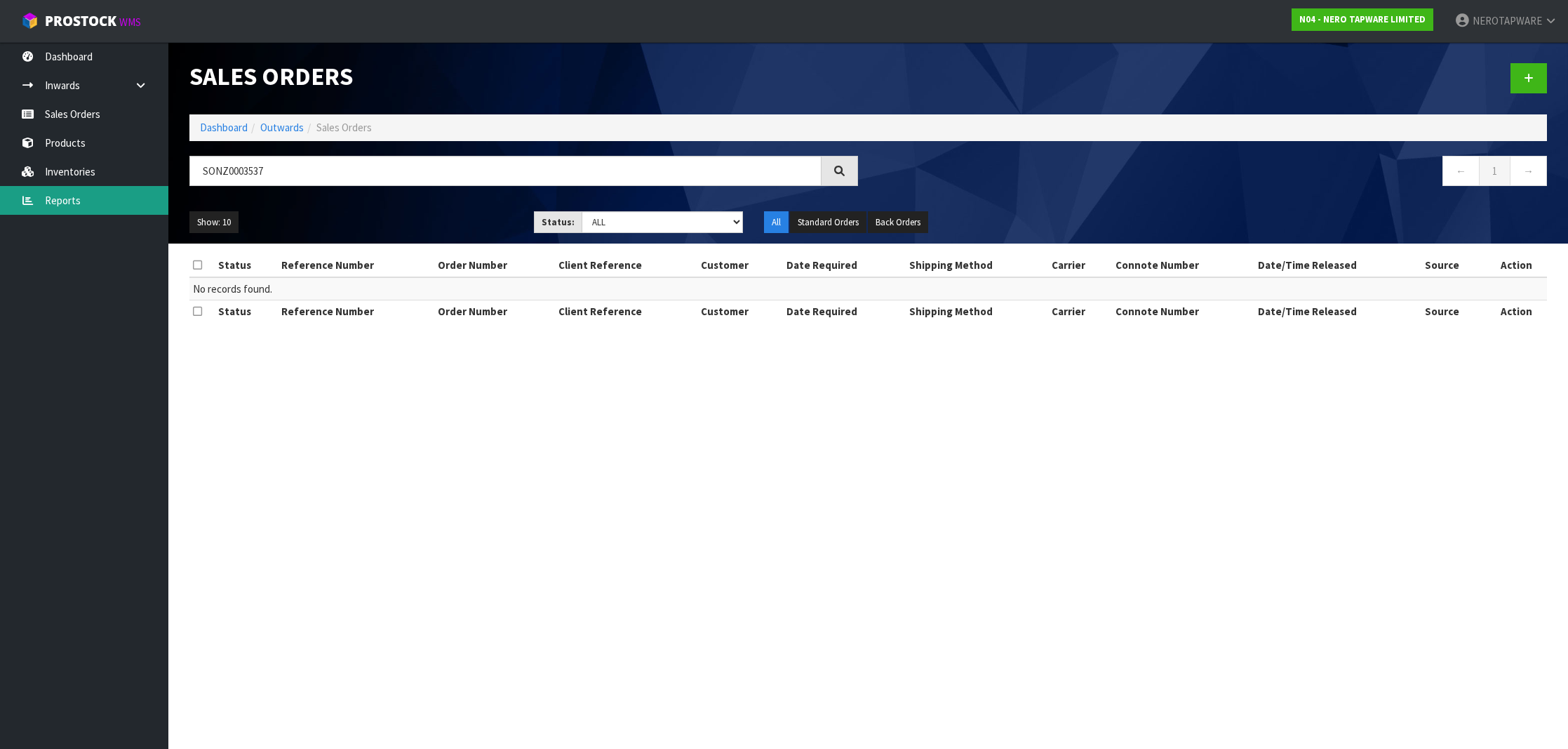
click at [78, 195] on link "Reports" at bounding box center [84, 200] width 168 height 29
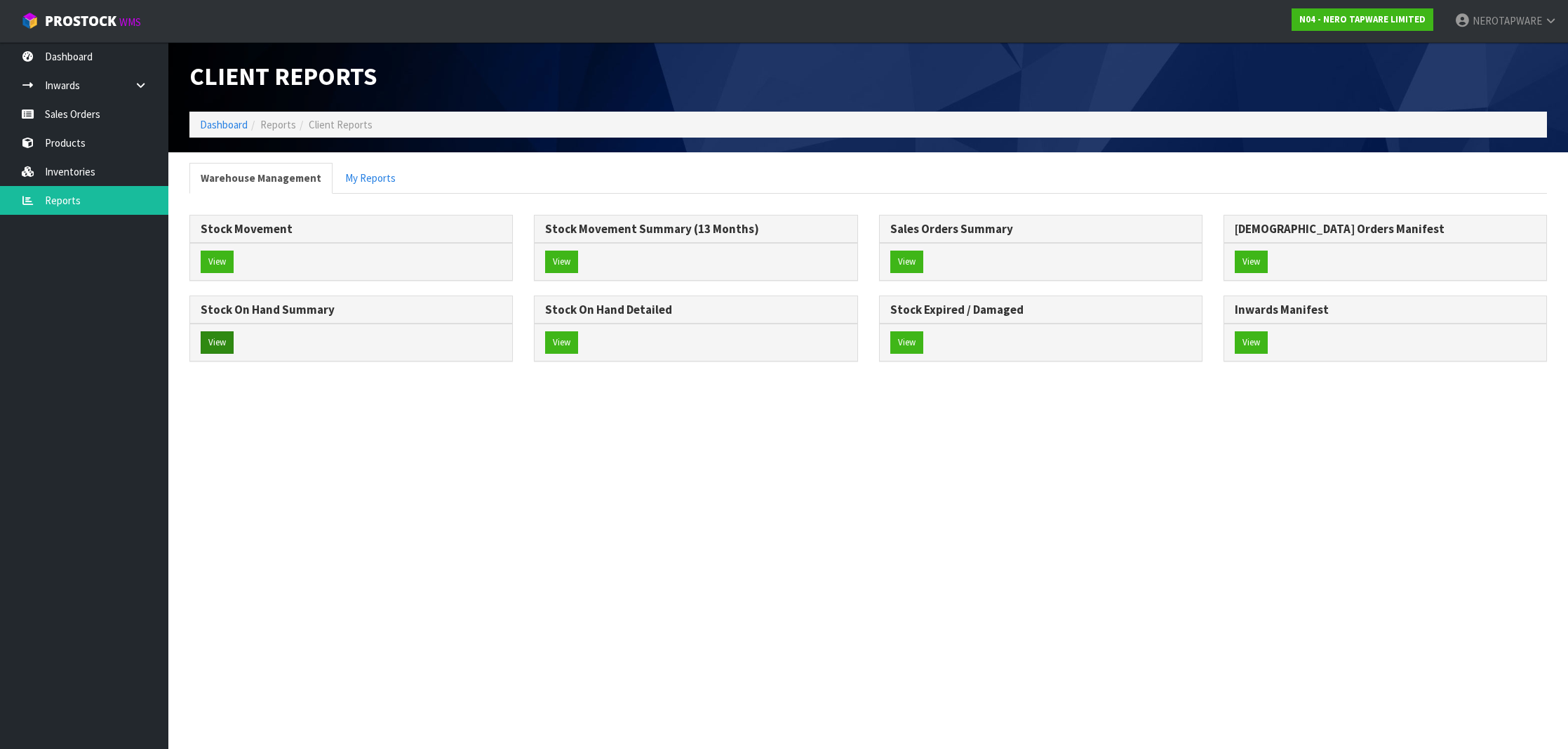
click at [216, 344] on button "View" at bounding box center [217, 342] width 33 height 23
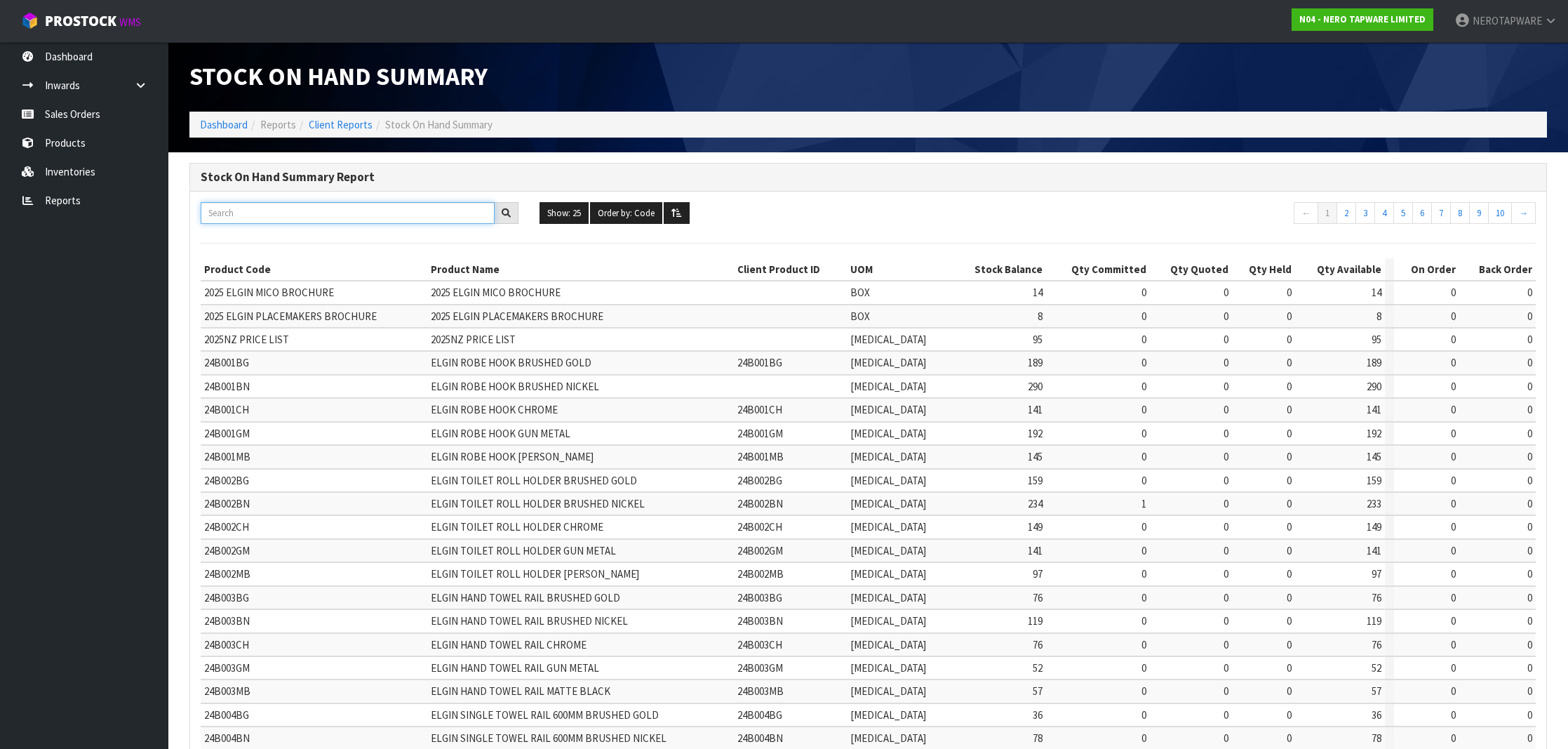
click at [266, 211] on input "text" at bounding box center [347, 213] width 294 height 22
paste input "NR162203a02GR"
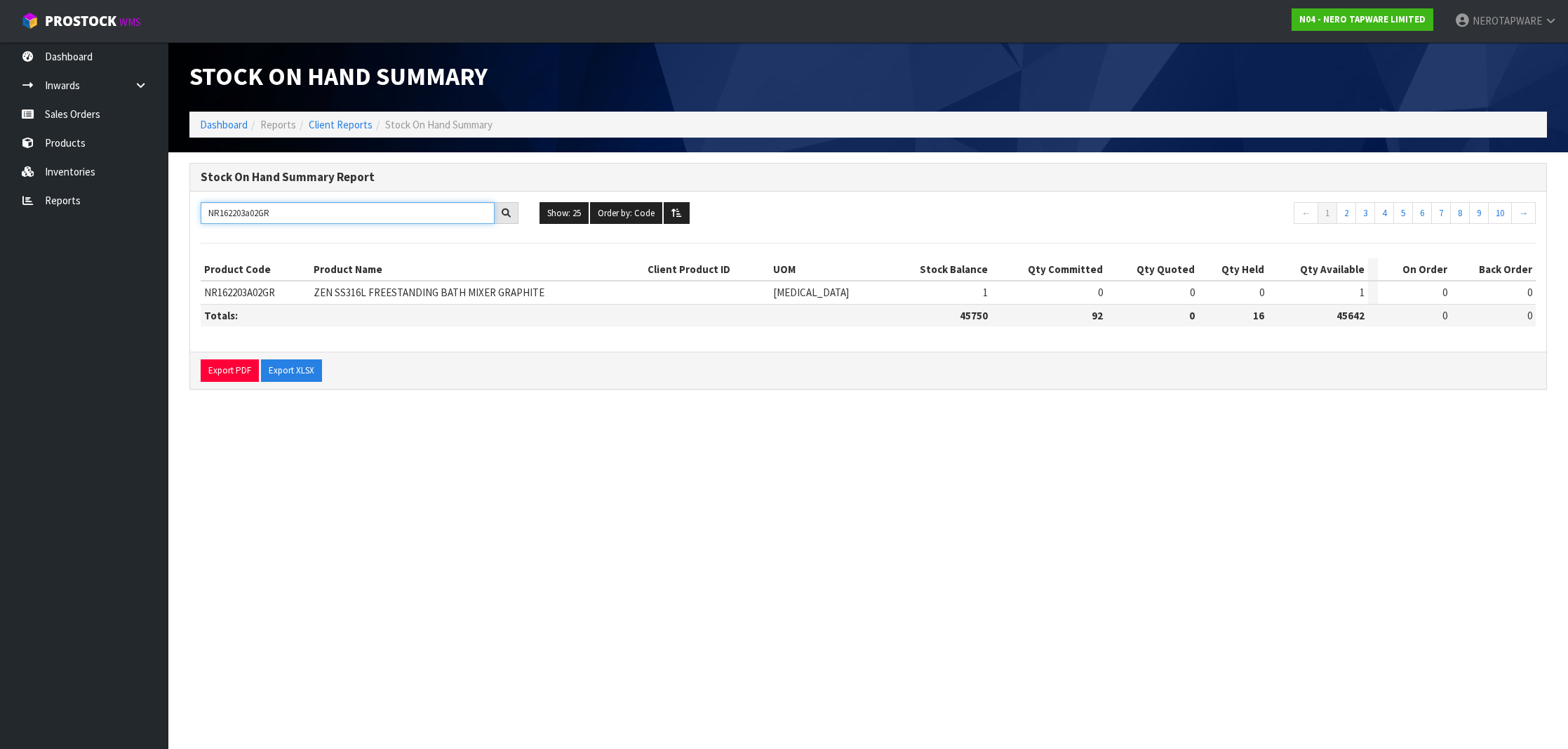
click at [259, 212] on input "NR162203a02GR" at bounding box center [347, 213] width 294 height 22
paste input "NR162203a02GR"
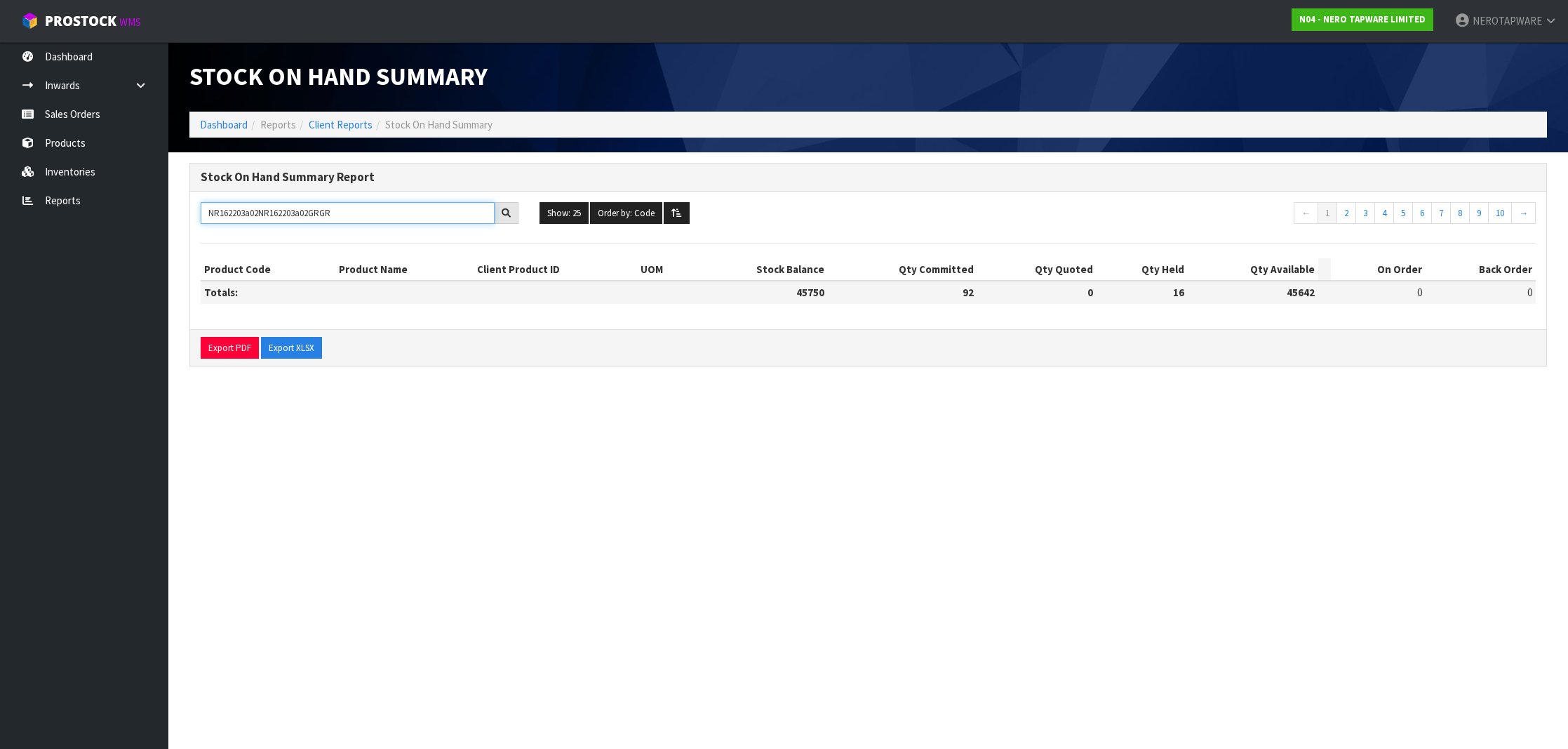
click at [338, 211] on input "NR162203a02NR162203a02GRGR" at bounding box center [347, 213] width 294 height 22
paste input "text"
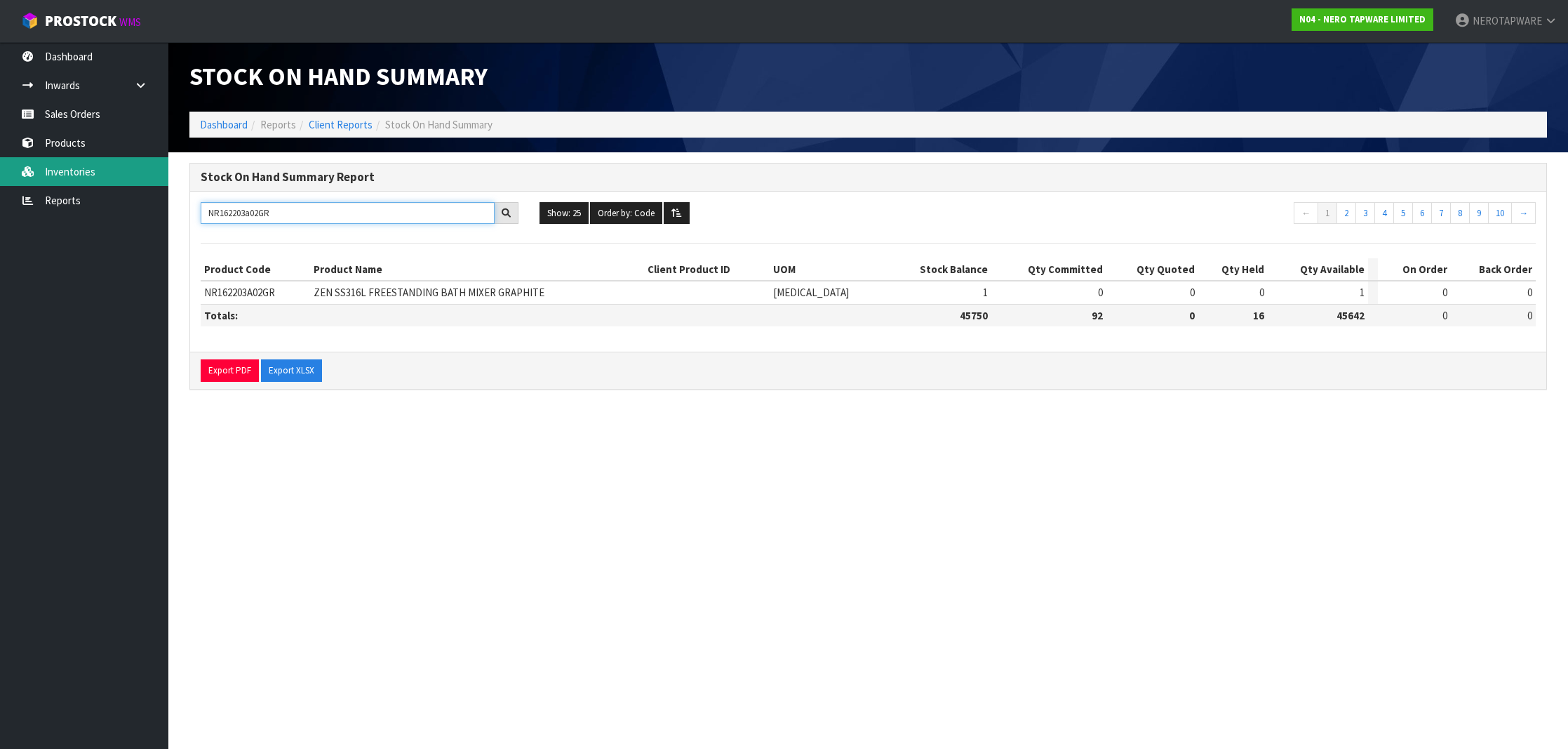
type input "NR162203a02GR"
click at [97, 173] on link "Inventories" at bounding box center [84, 171] width 168 height 29
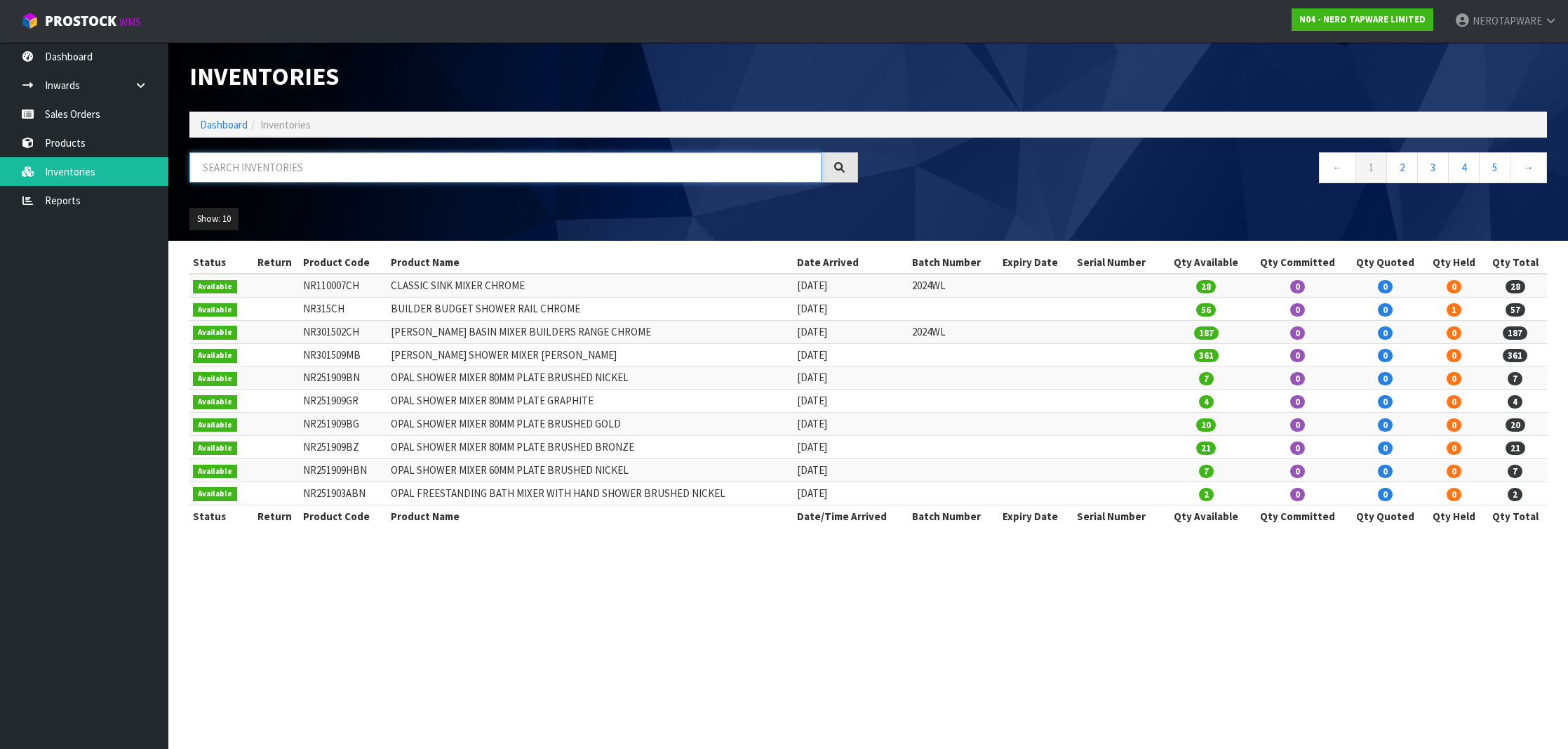
click at [291, 176] on input "text" at bounding box center [505, 167] width 632 height 30
paste input "SONZ0003522"
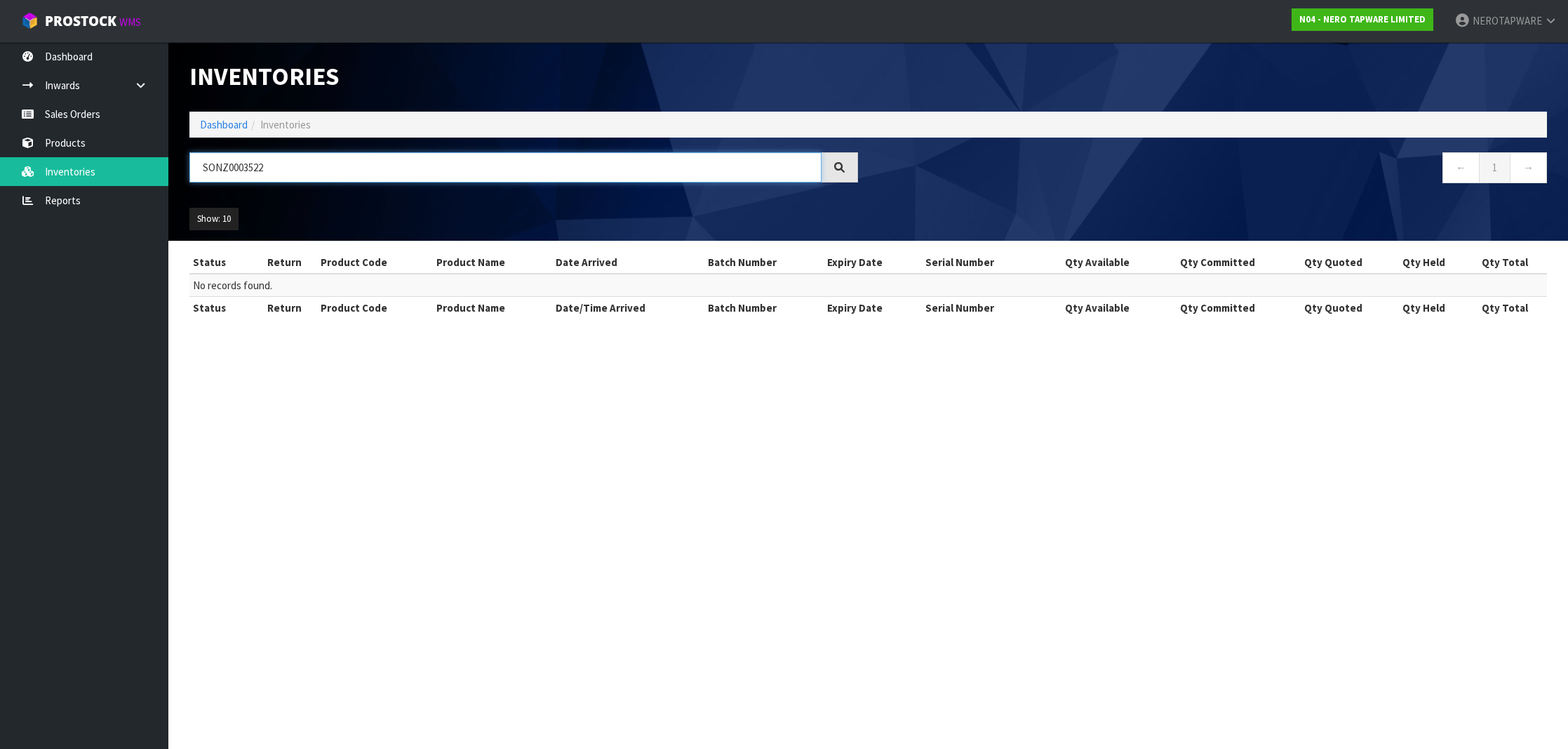
type input "SONZ0003522"
click at [62, 105] on link "Sales Orders" at bounding box center [84, 114] width 168 height 29
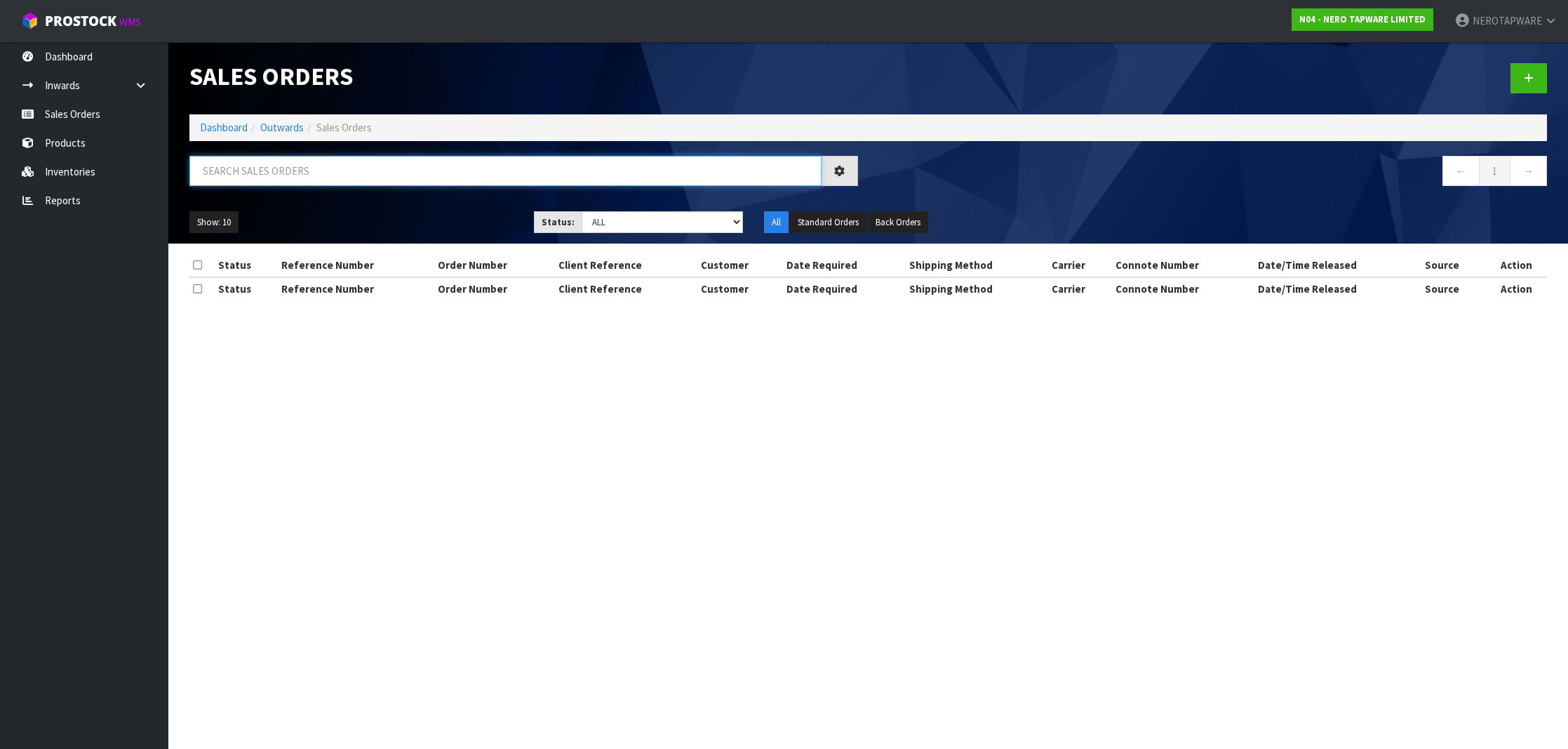
click at [274, 163] on input "text" at bounding box center [505, 170] width 632 height 30
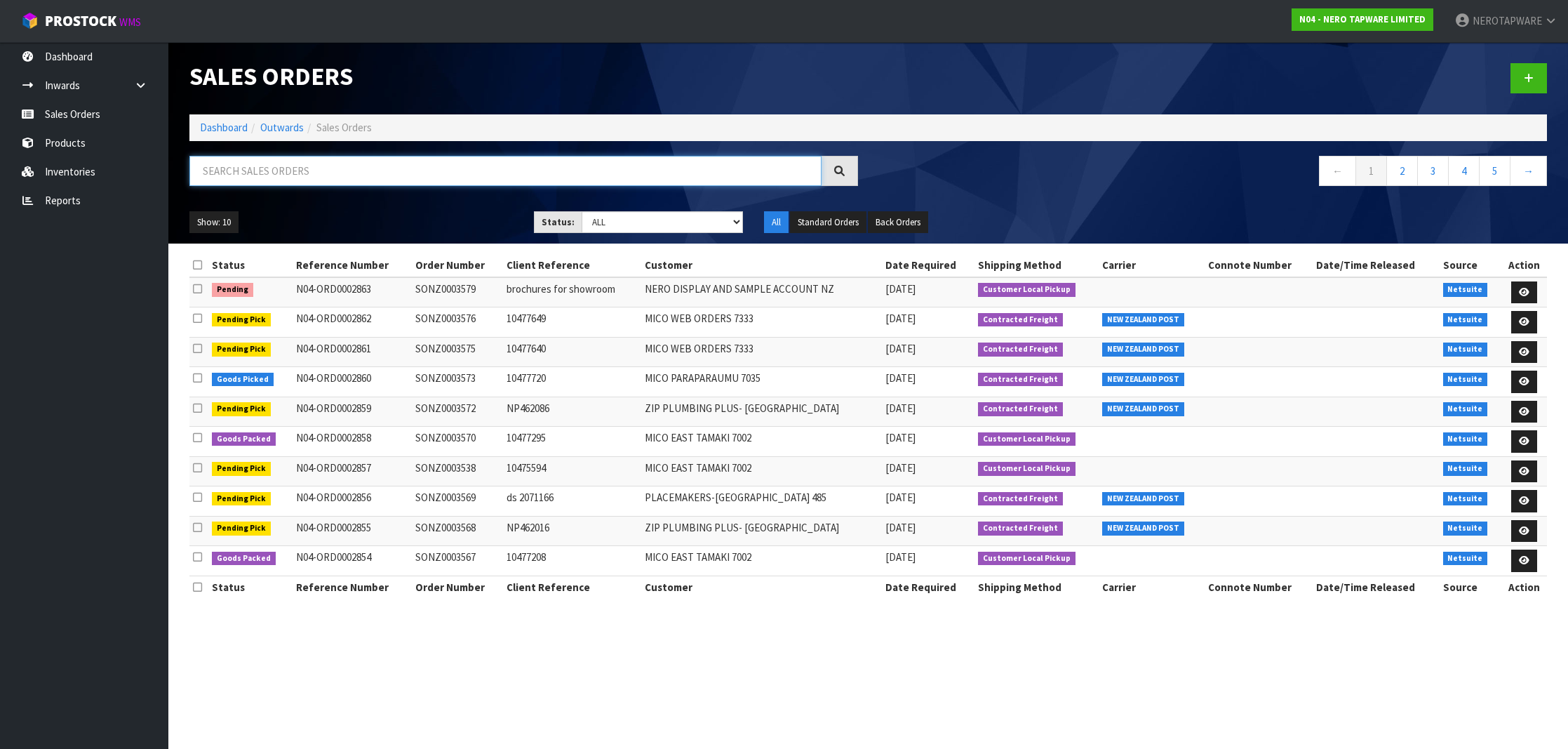
paste input "SONZ0003522"
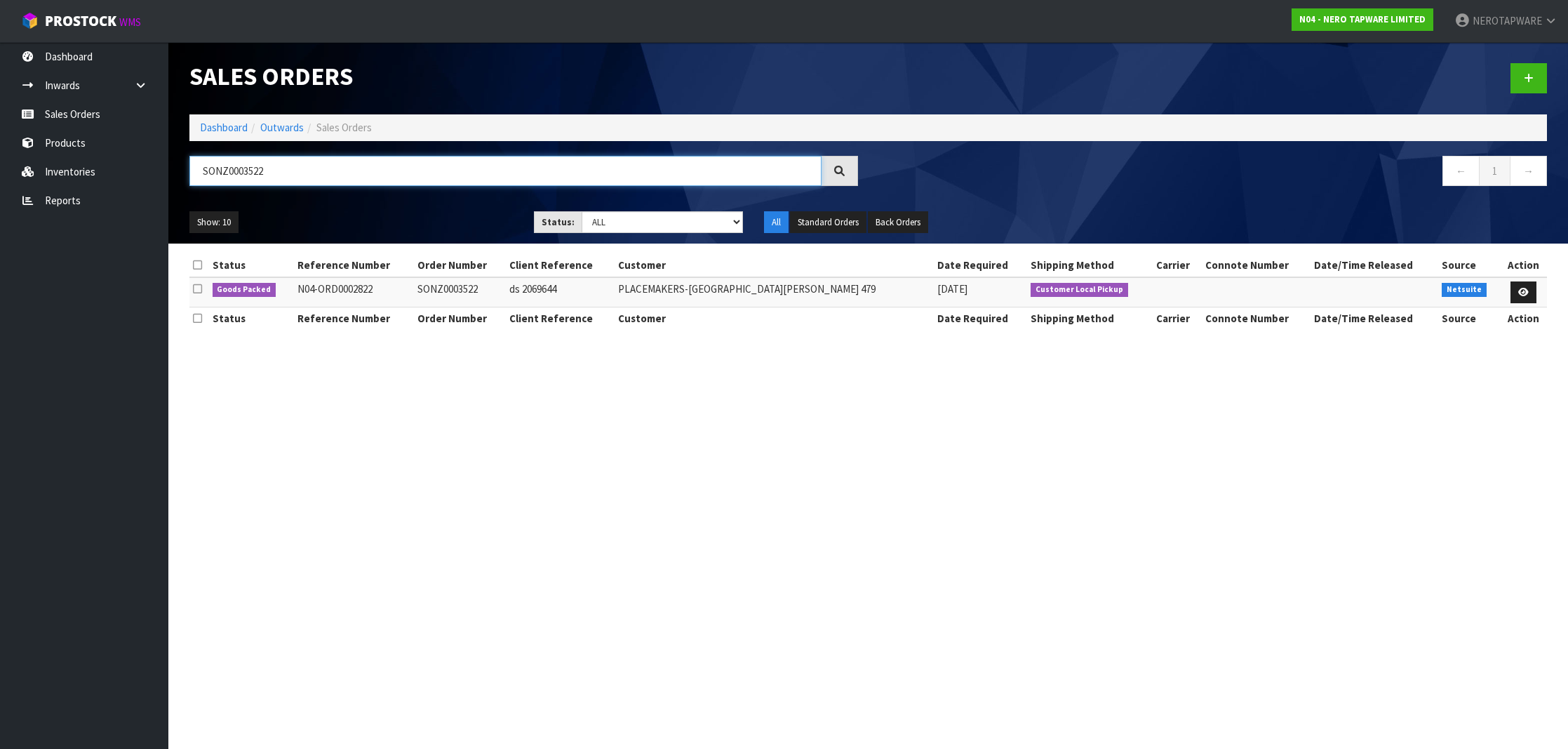
type input "SONZ0003522"
click at [93, 108] on link "Sales Orders" at bounding box center [84, 114] width 168 height 29
click at [70, 119] on link "Sales Orders" at bounding box center [84, 114] width 168 height 29
click at [258, 182] on input "SONZ0003522" at bounding box center [505, 170] width 632 height 30
click at [257, 172] on input "SONZ0003522" at bounding box center [505, 170] width 632 height 30
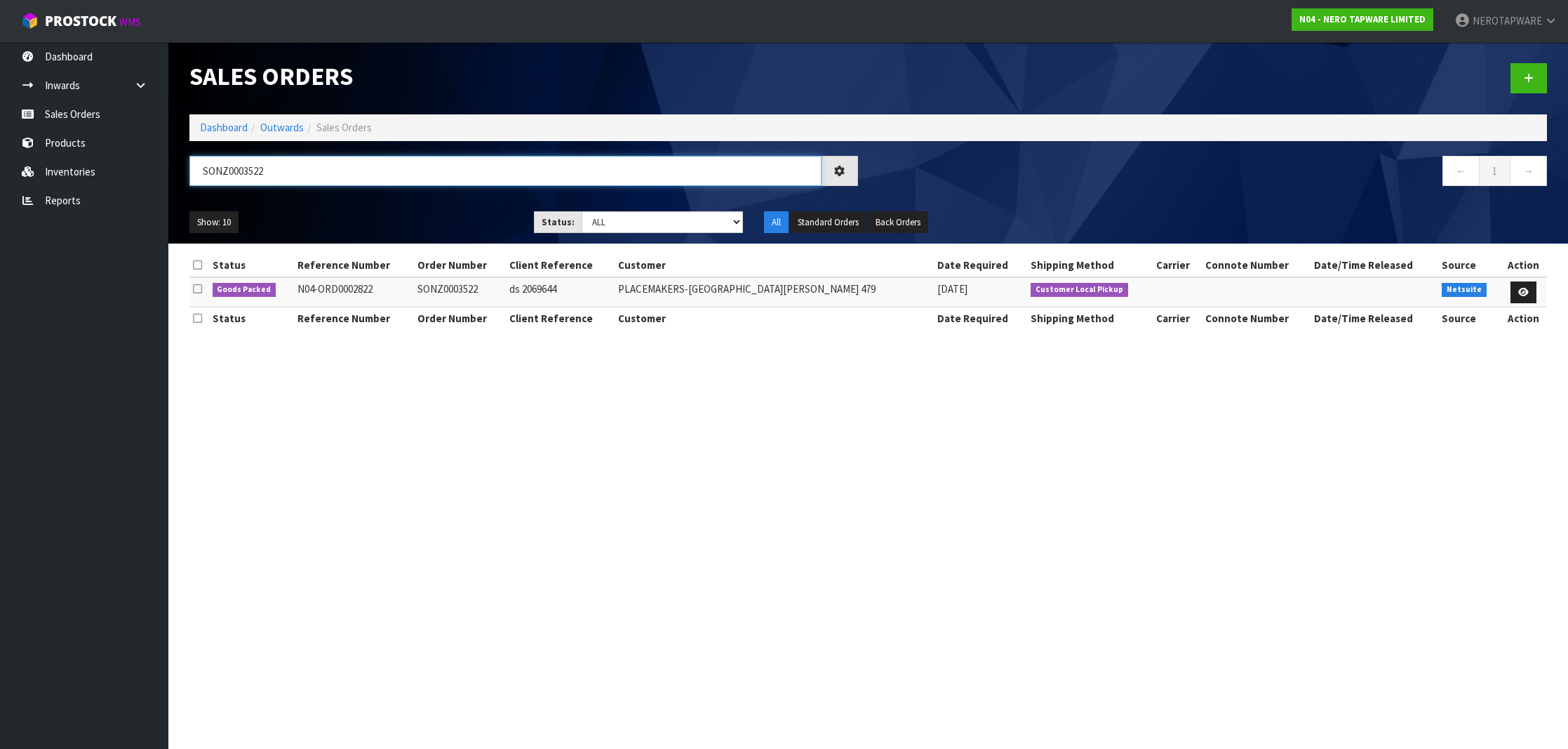
click at [257, 172] on input "SONZ0003522" at bounding box center [505, 170] width 632 height 30
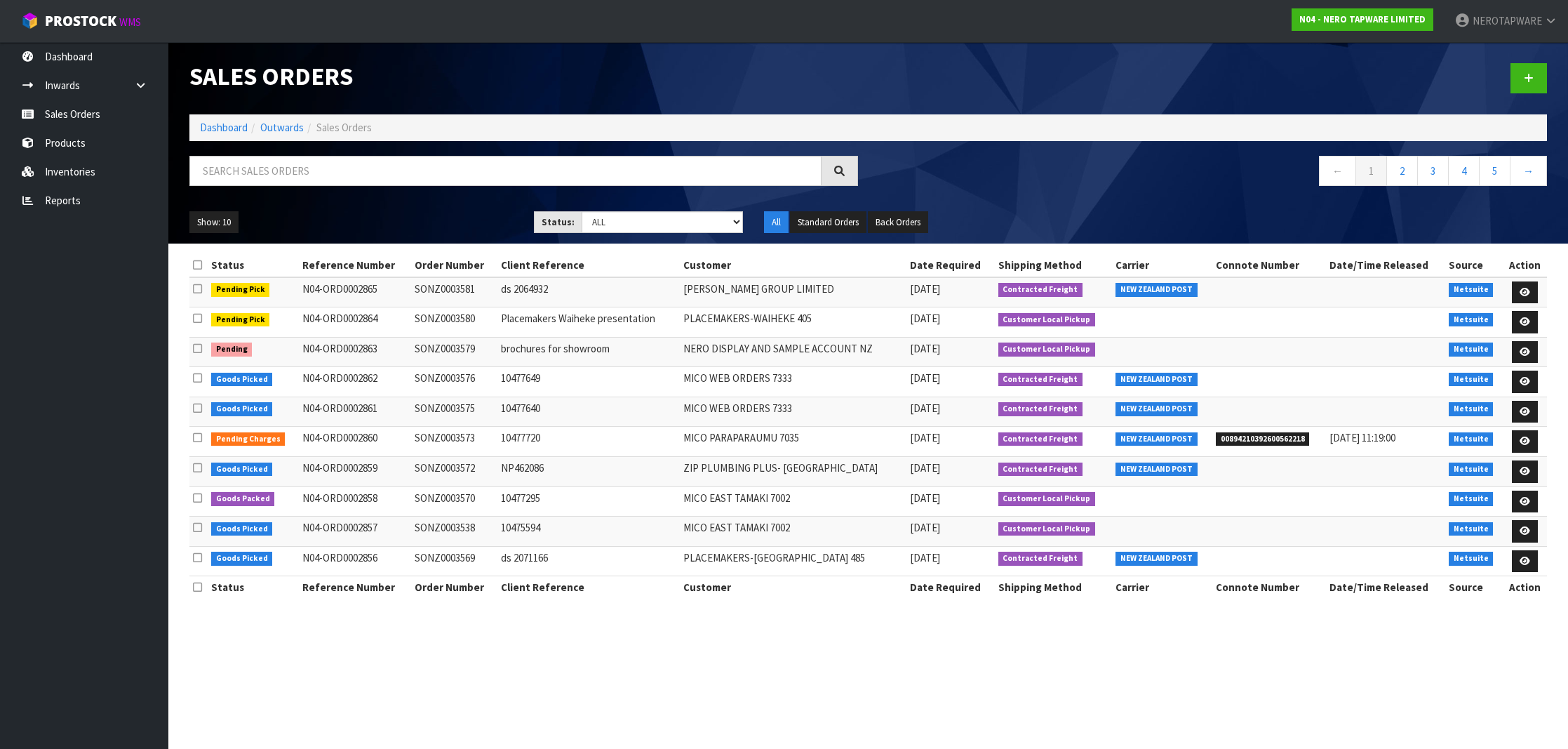
click at [472, 228] on ul "Show: 10 5 10 25 50" at bounding box center [351, 222] width 324 height 23
click at [472, 182] on input "text" at bounding box center [505, 170] width 632 height 30
paste input "SONZ0003575"
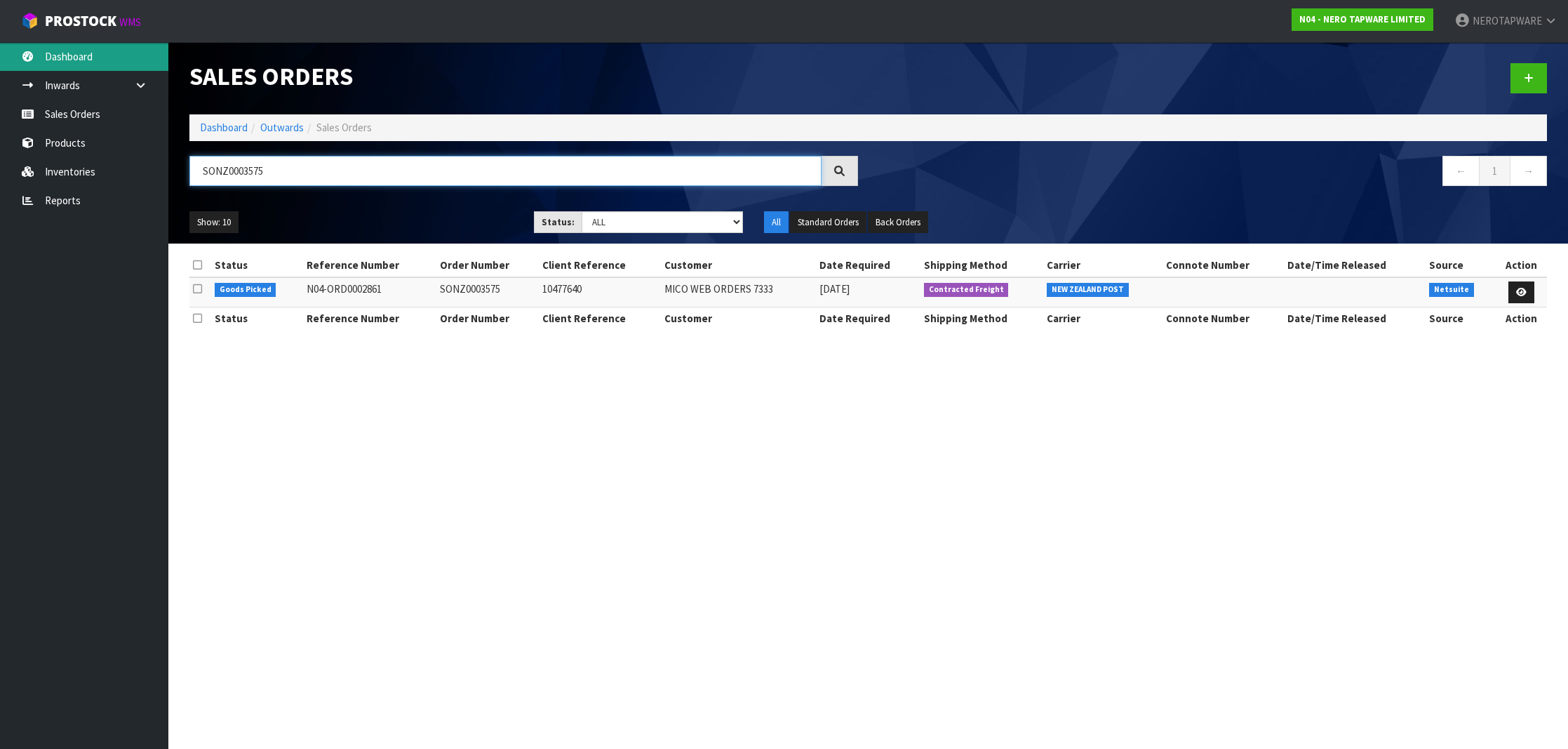
type input "SONZ0003575"
click at [66, 54] on link "Dashboard" at bounding box center [84, 56] width 168 height 29
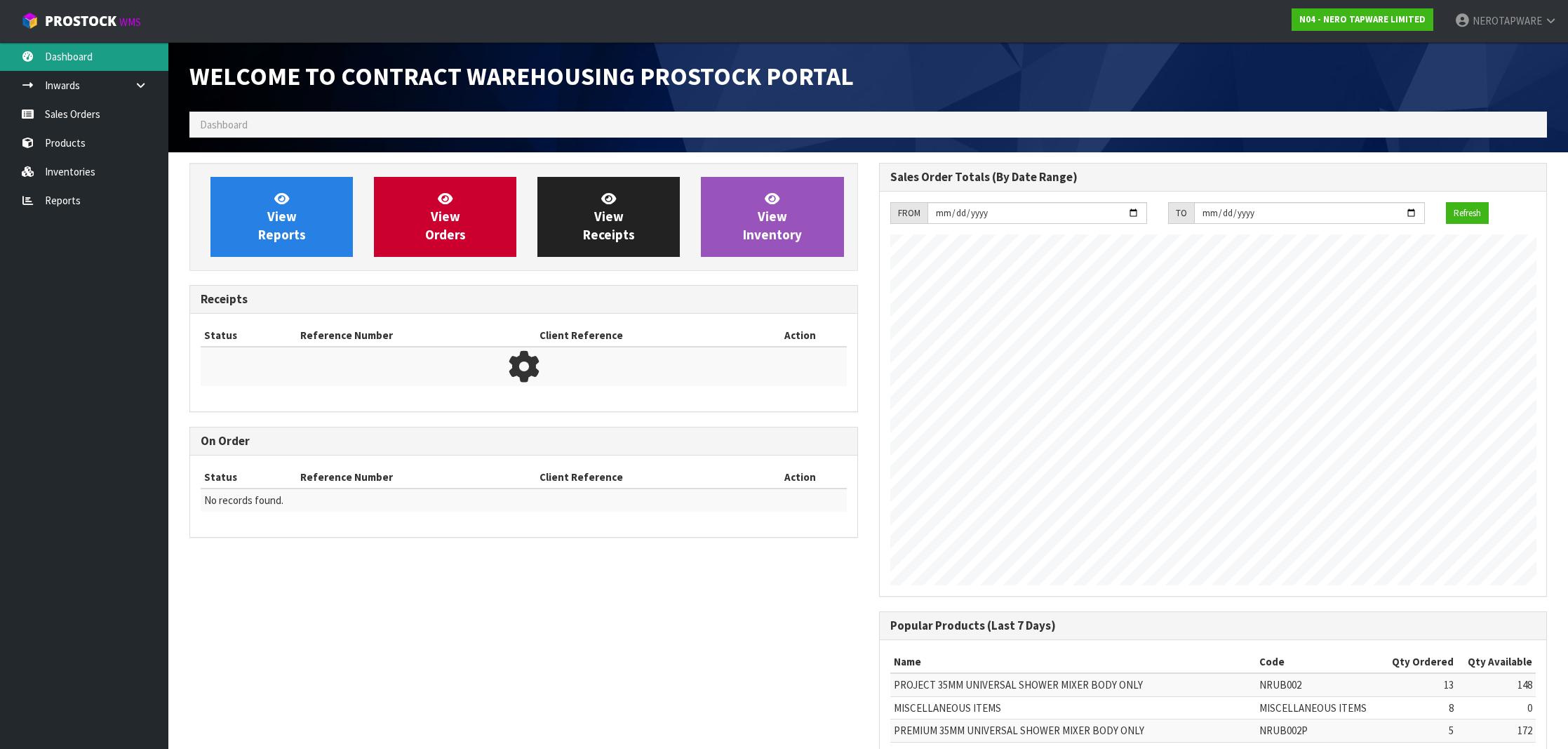
scroll to position [700941, 700804]
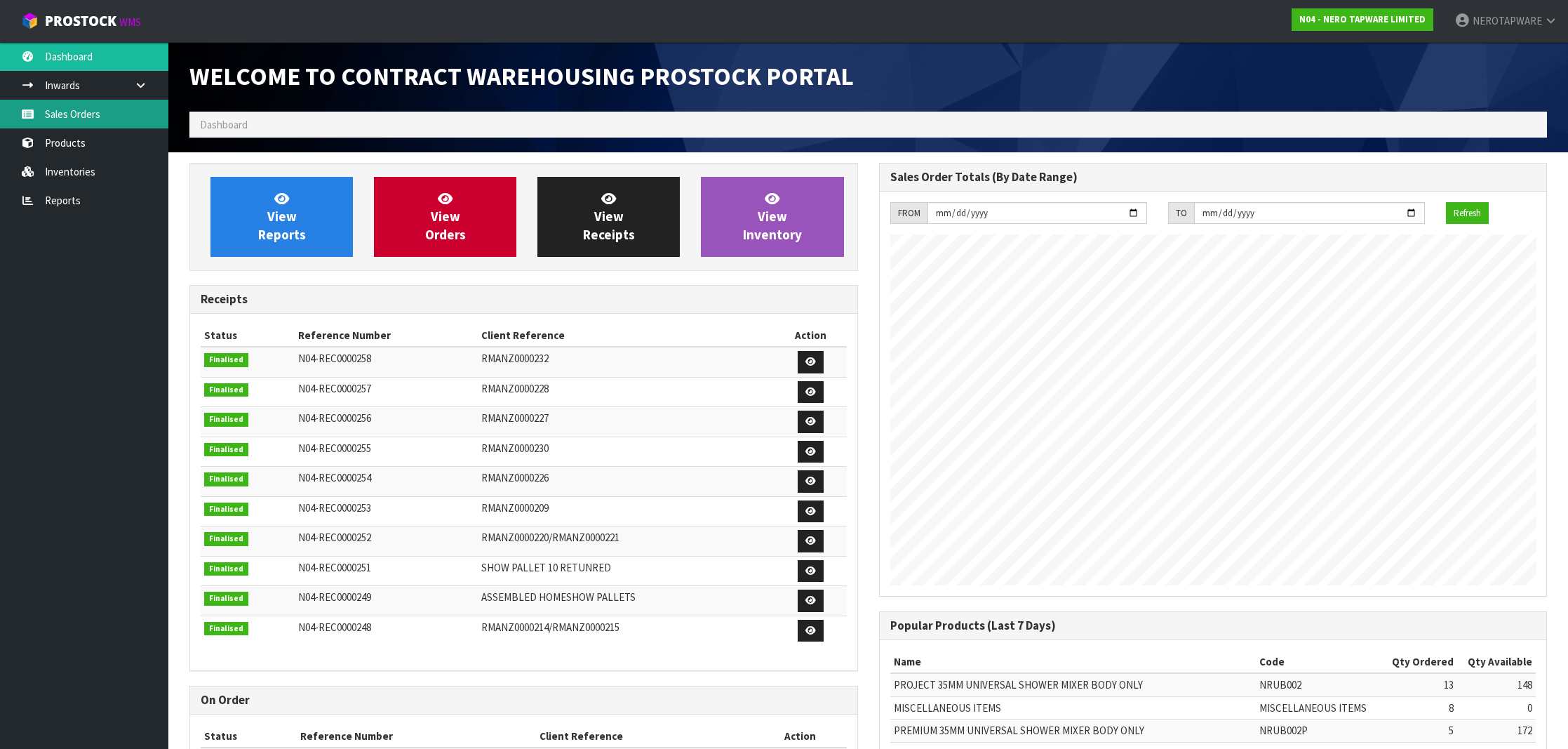
click at [86, 122] on link "Sales Orders" at bounding box center [84, 114] width 168 height 29
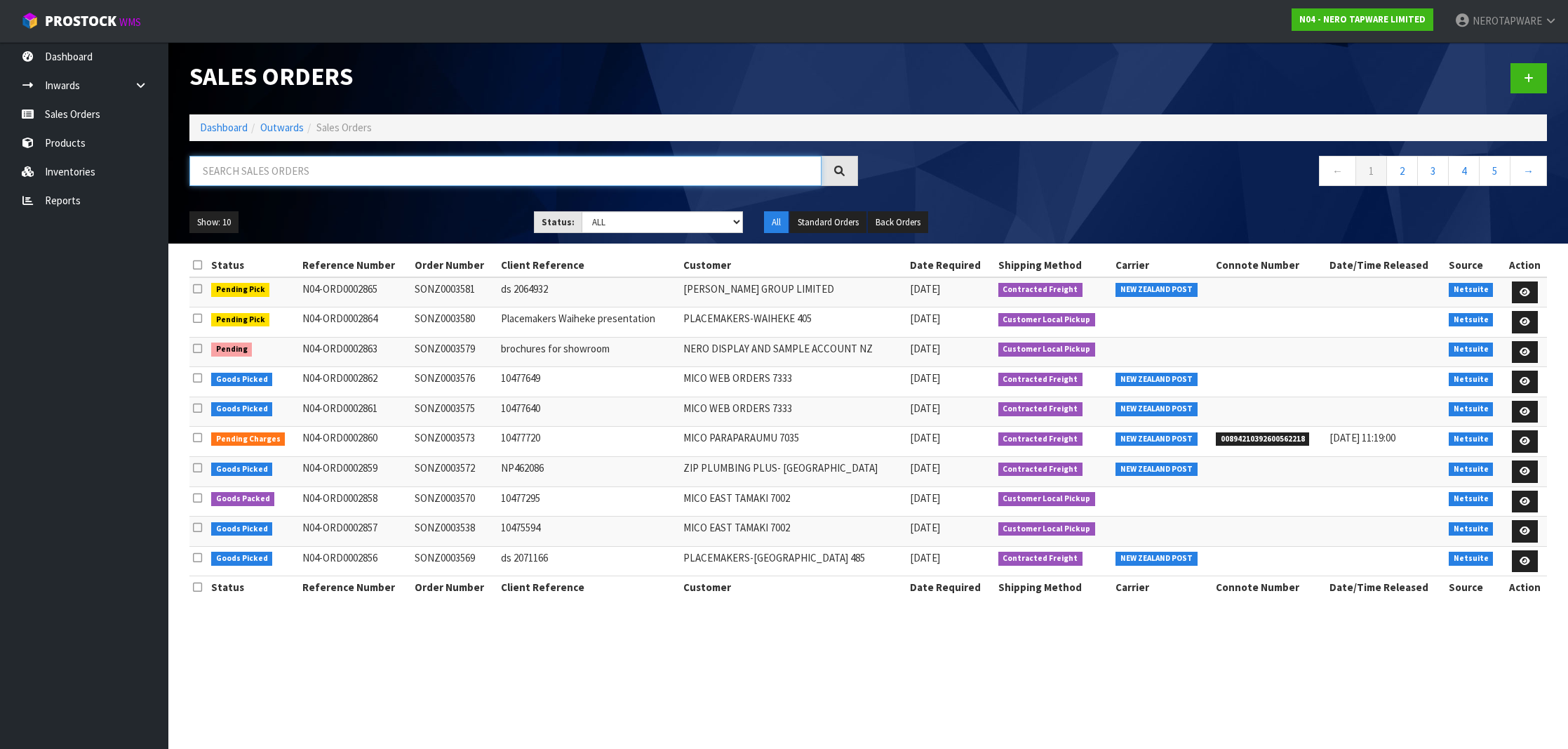
click at [434, 184] on input "text" at bounding box center [505, 170] width 632 height 30
paste input "SONZ0003575"
type input "SONZ0003575"
